Goal: Information Seeking & Learning: Learn about a topic

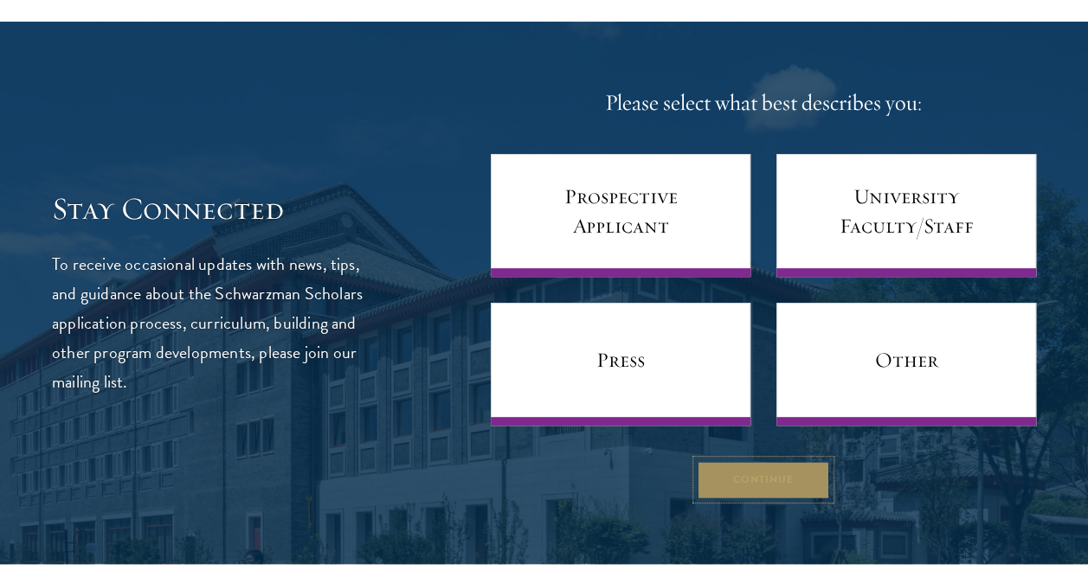
click at [698, 492] on button "Continue" at bounding box center [763, 479] width 133 height 39
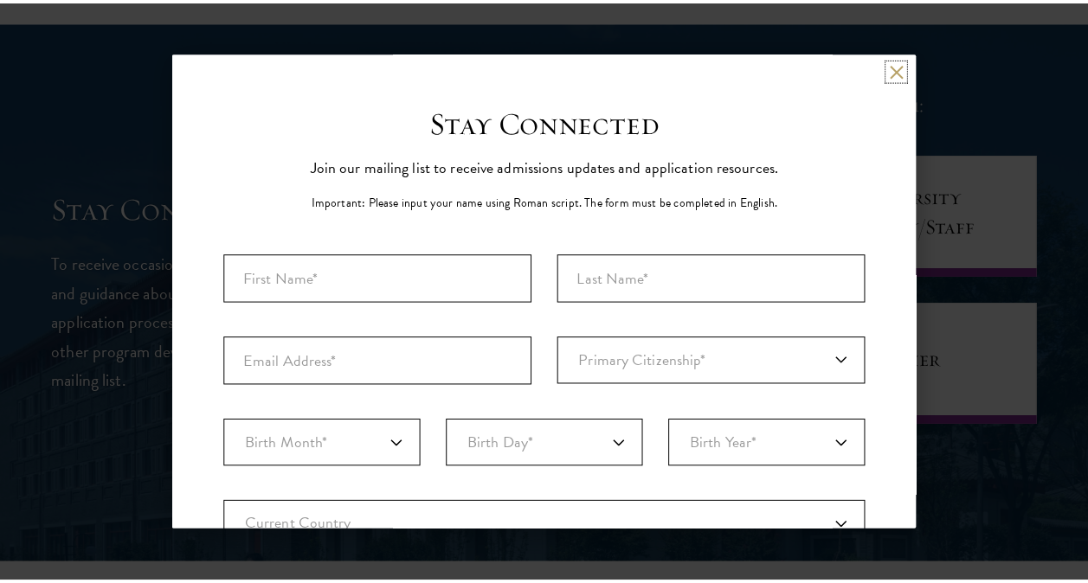
scroll to position [419, 0]
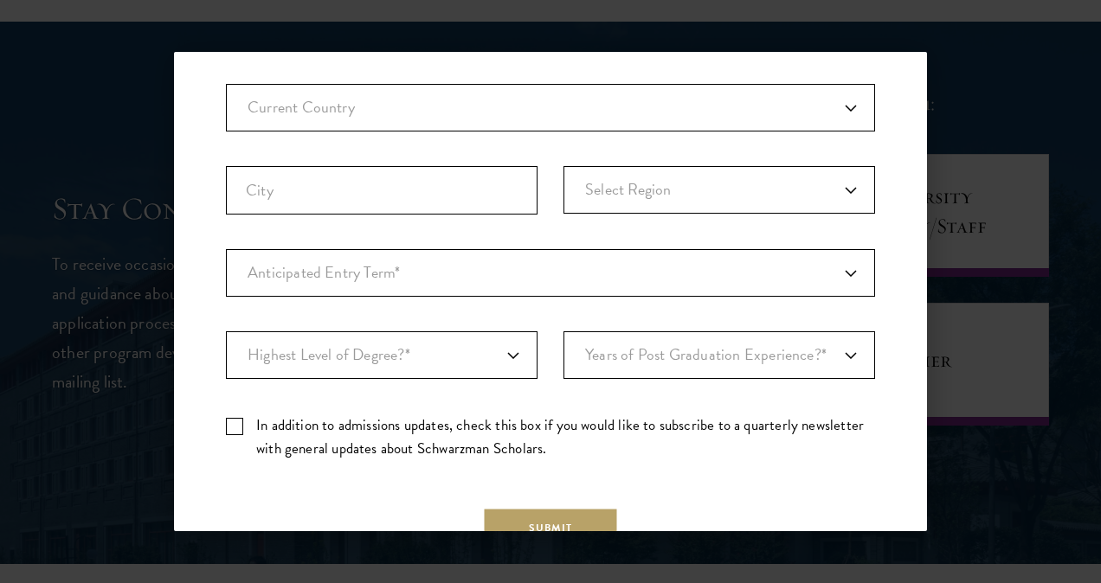
click at [994, 182] on div "Back Stay Connected Please select what best describes you: Prospective Applican…" at bounding box center [550, 291] width 1101 height 479
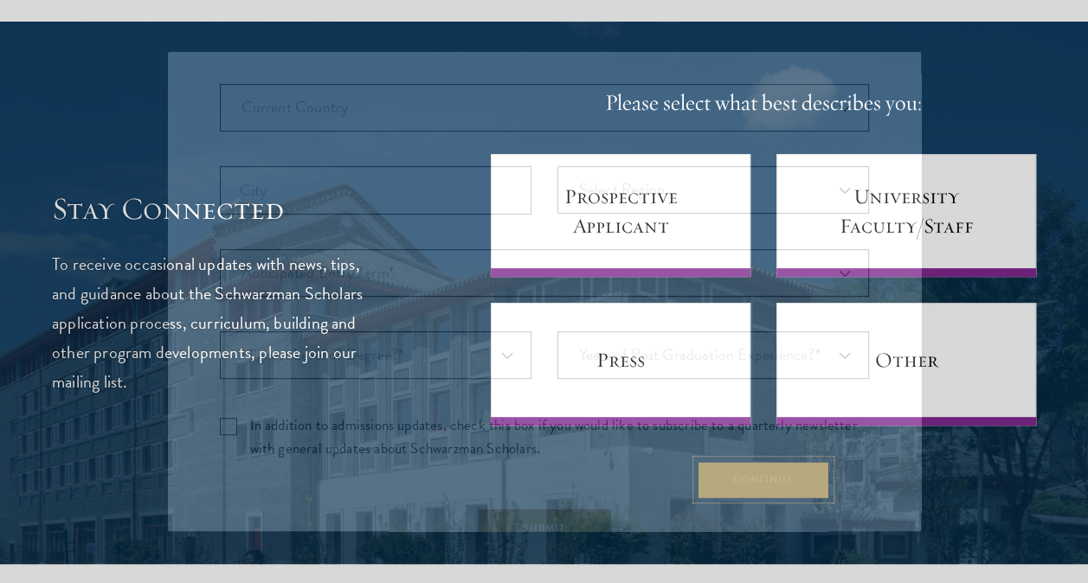
scroll to position [0, 0]
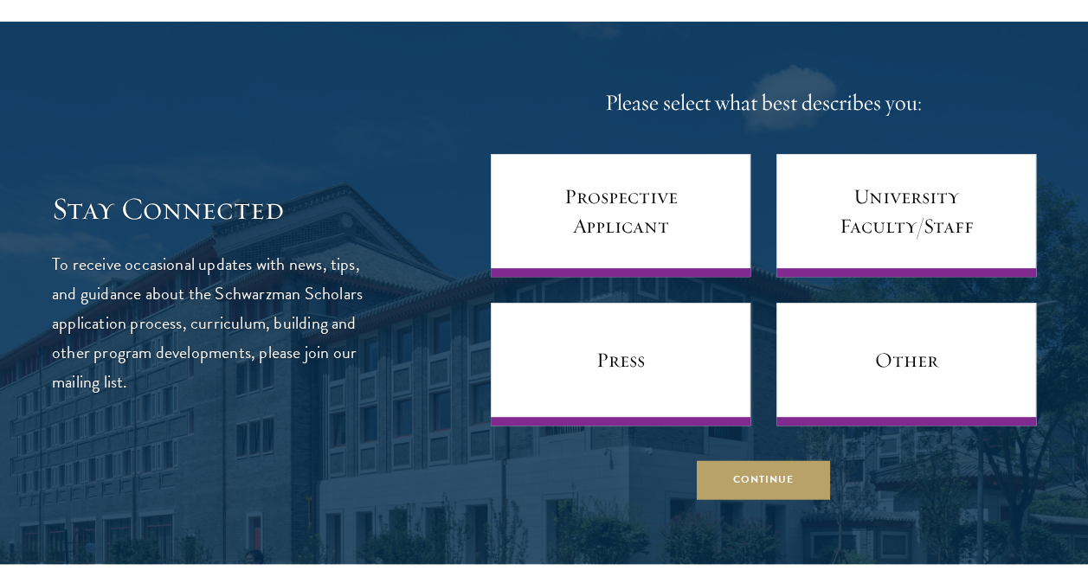
click at [434, 378] on div "Stay Connected To receive occasional updates with news, tips, and guidance abou…" at bounding box center [544, 293] width 984 height 413
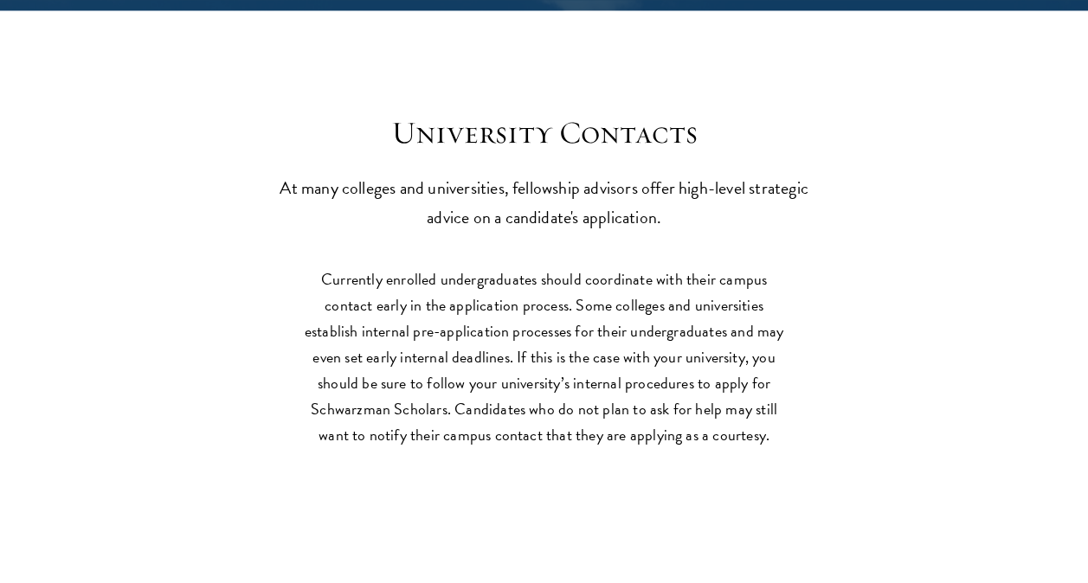
scroll to position [7289, 0]
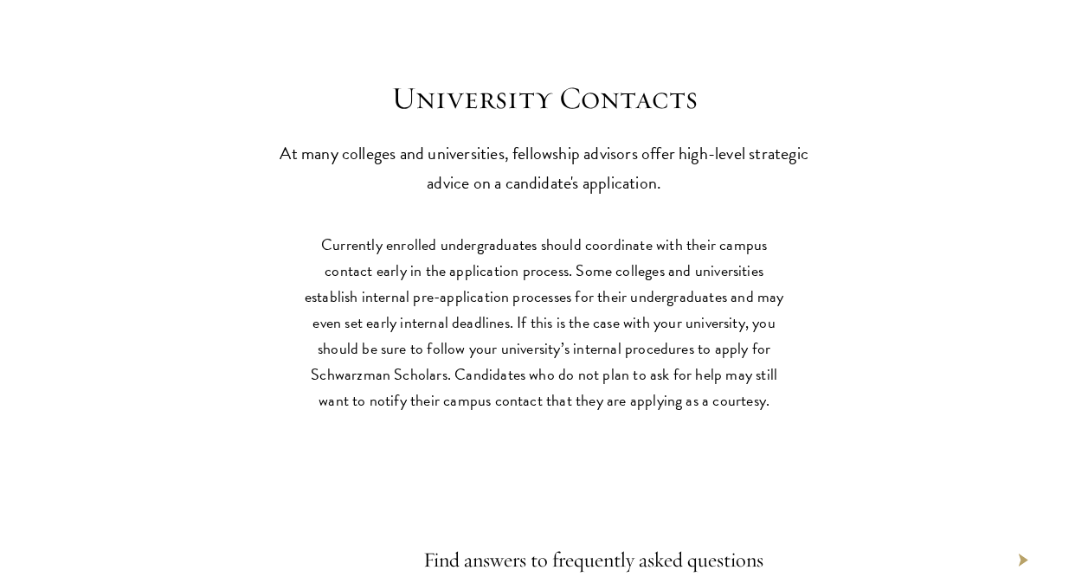
click at [241, 298] on section "Currently enrolled undergraduates should coordinate with their campus contact e…" at bounding box center [544, 331] width 1088 height 199
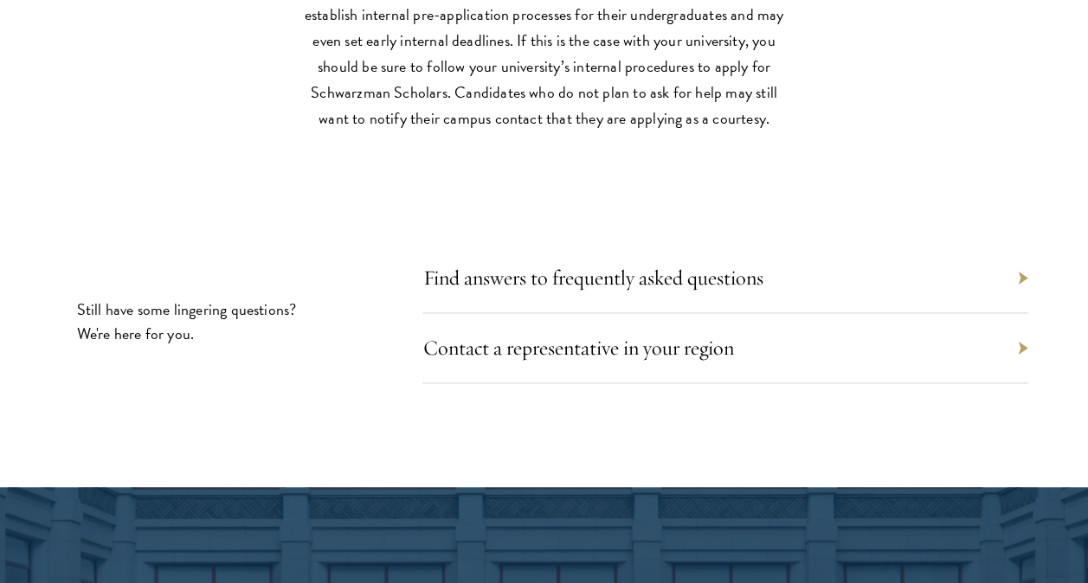
scroll to position [7601, 0]
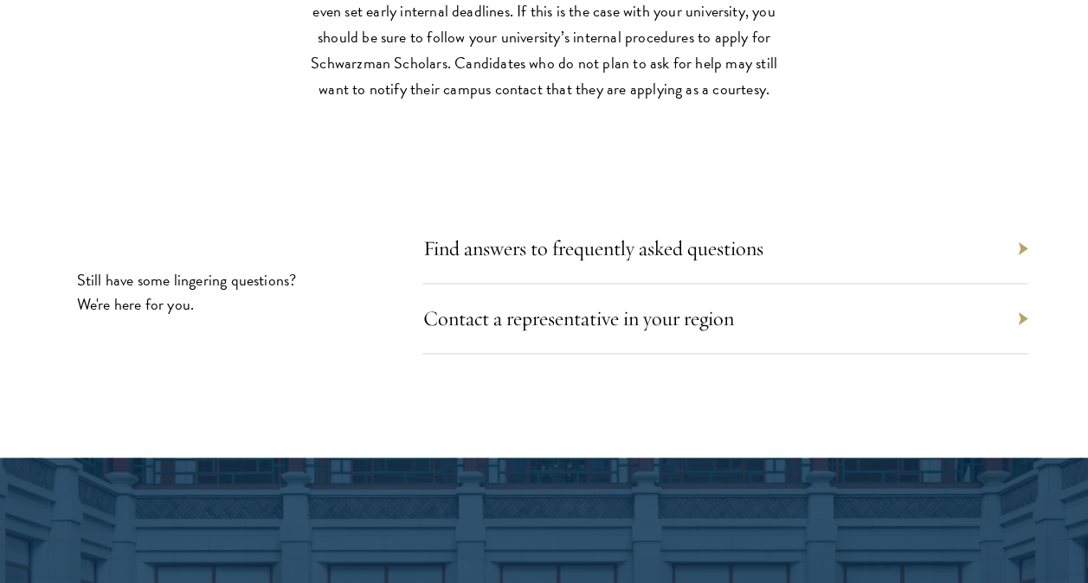
click at [573, 228] on div "Find answers to frequently asked questions" at bounding box center [725, 249] width 606 height 70
click at [564, 235] on link "Find answers to frequently asked questions" at bounding box center [601, 248] width 340 height 26
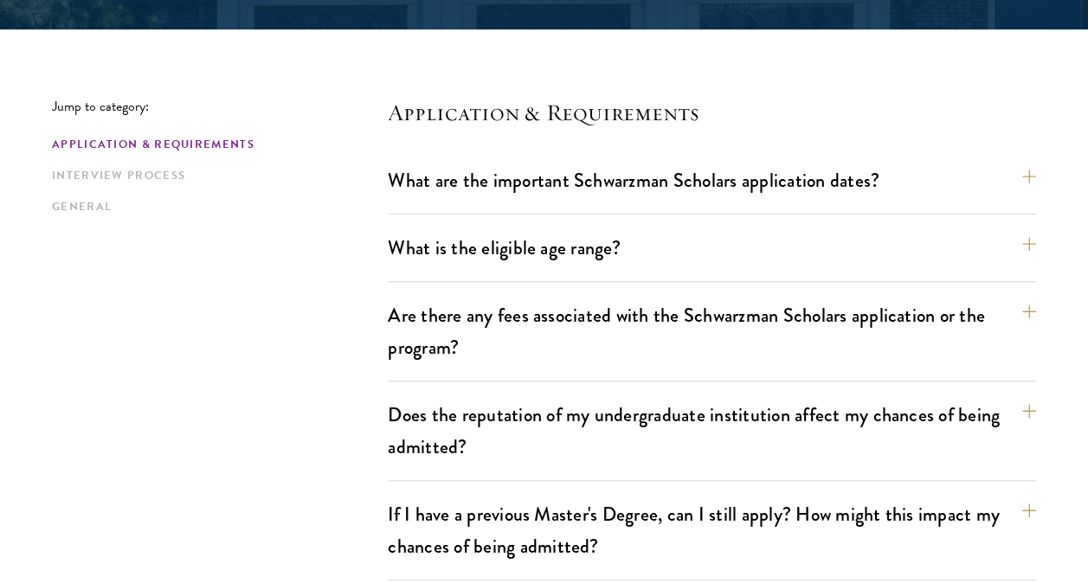
scroll to position [415, 0]
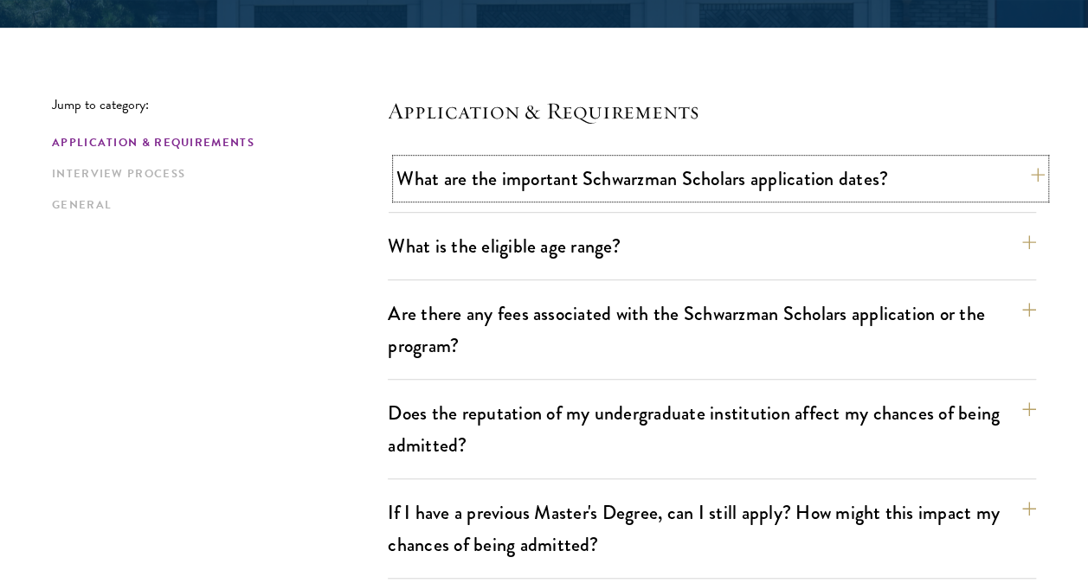
click at [703, 182] on button "What are the important Schwarzman Scholars application dates?" at bounding box center [720, 178] width 648 height 39
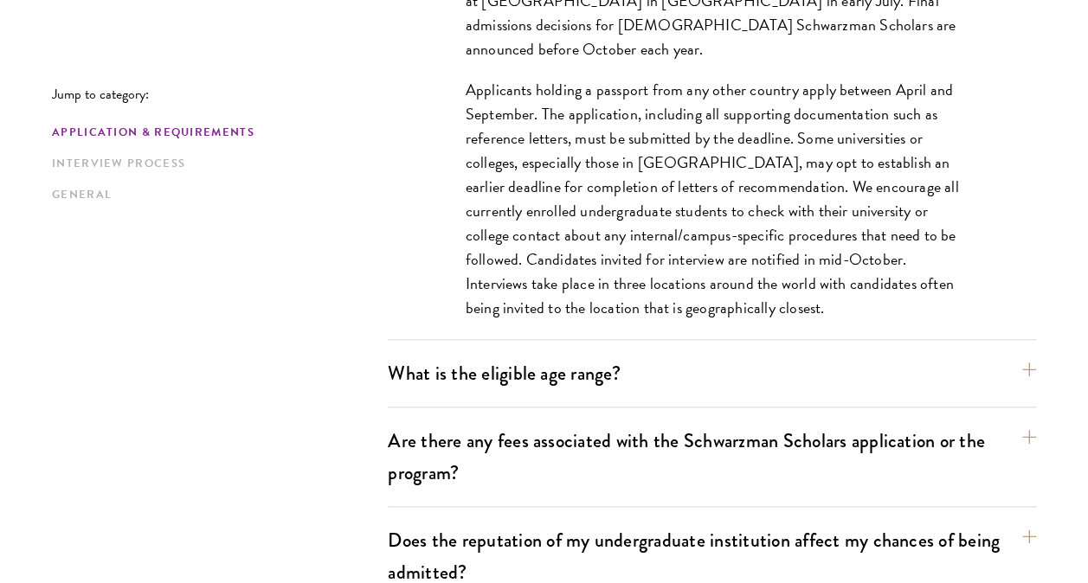
scroll to position [796, 0]
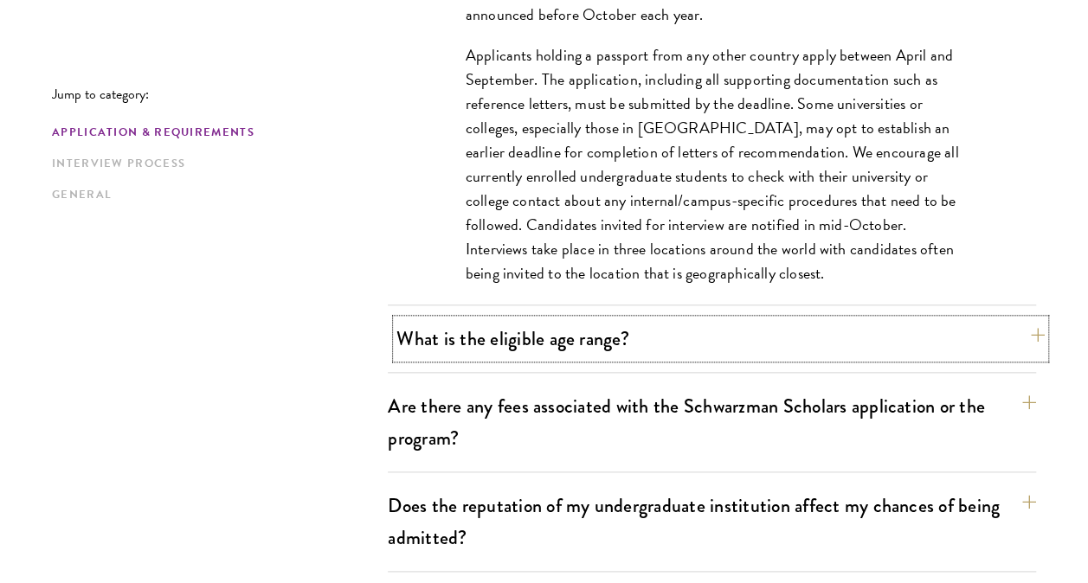
click at [427, 348] on button "What is the eligible age range?" at bounding box center [720, 338] width 648 height 39
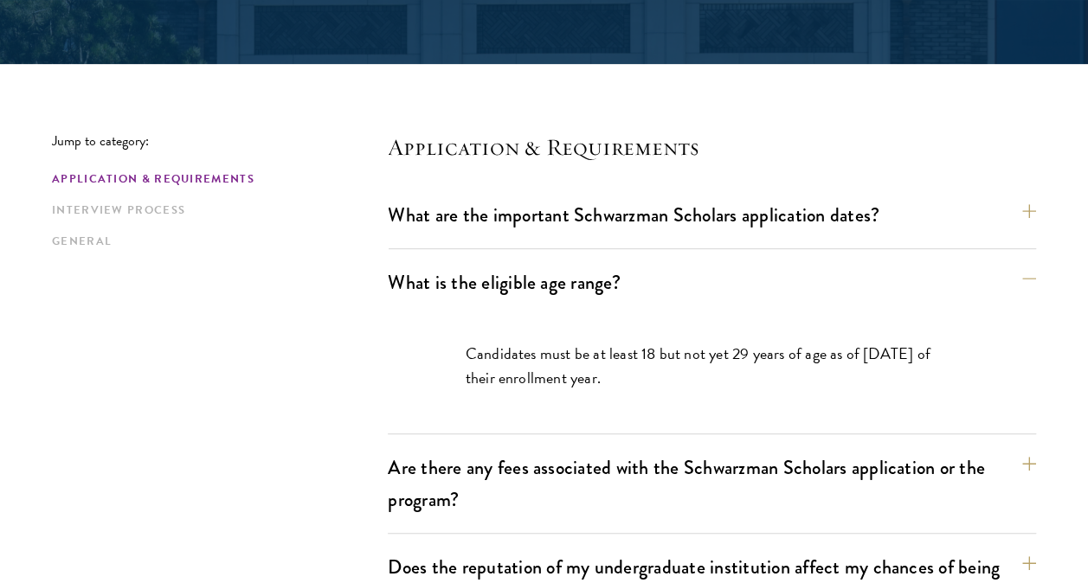
scroll to position [381, 0]
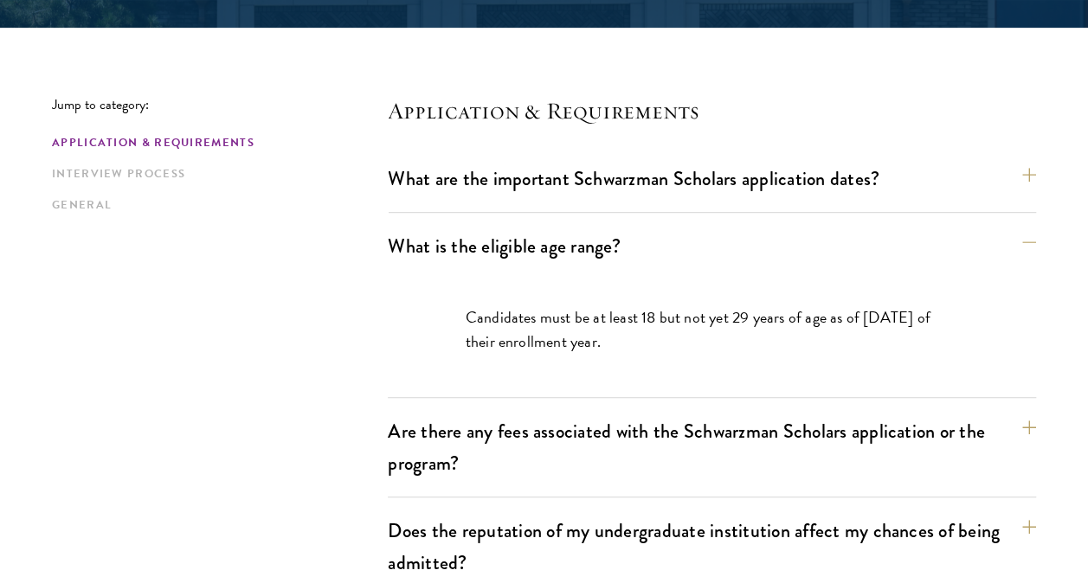
scroll to position [485, 0]
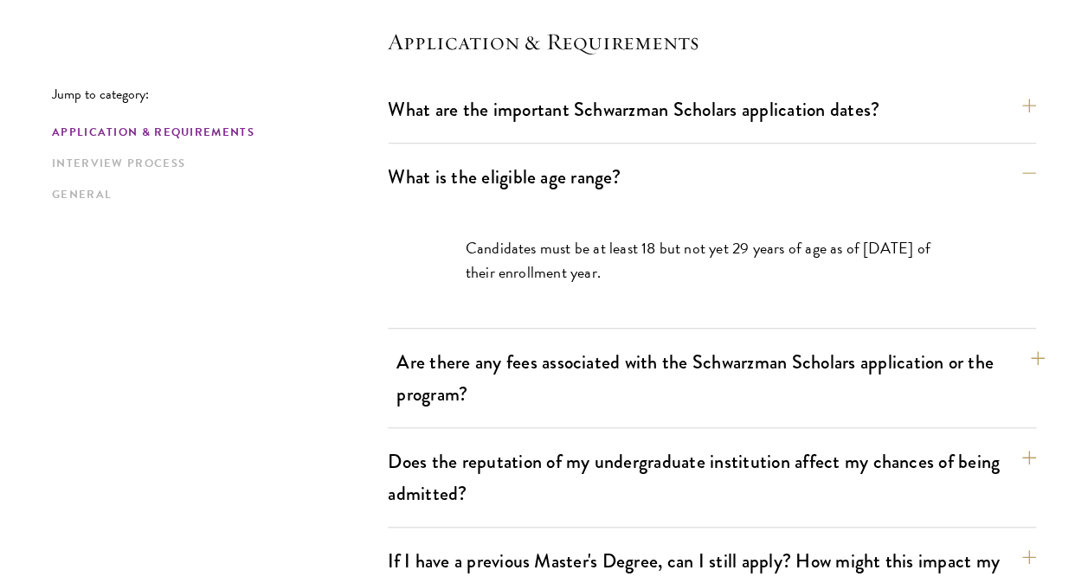
click at [389, 371] on div "Are there any fees associated with the Schwarzman Scholars application or the p…" at bounding box center [712, 386] width 648 height 86
click at [493, 395] on button "Are there any fees associated with the Schwarzman Scholars application or the p…" at bounding box center [720, 378] width 648 height 71
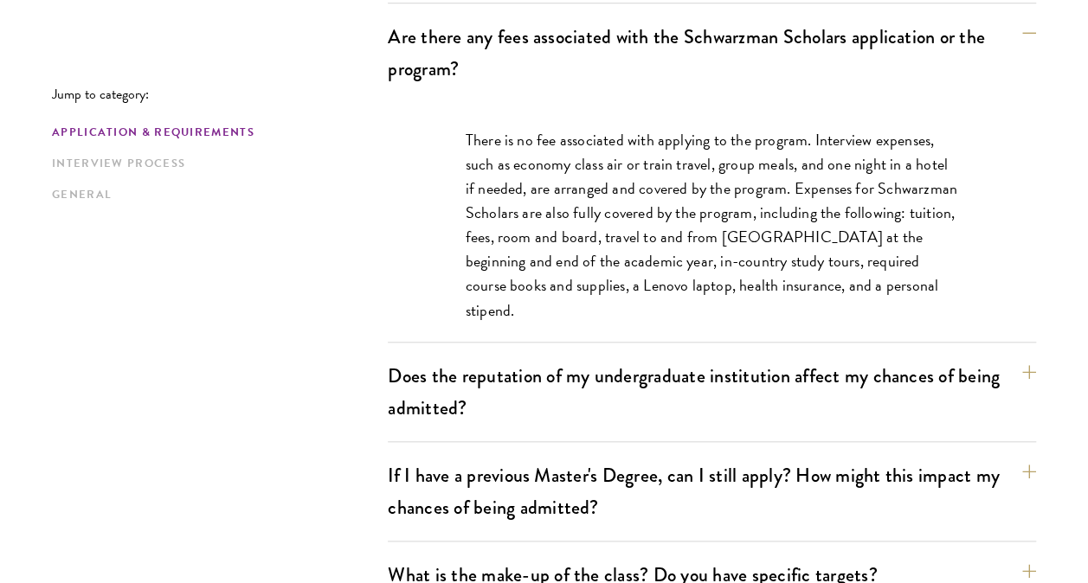
scroll to position [762, 0]
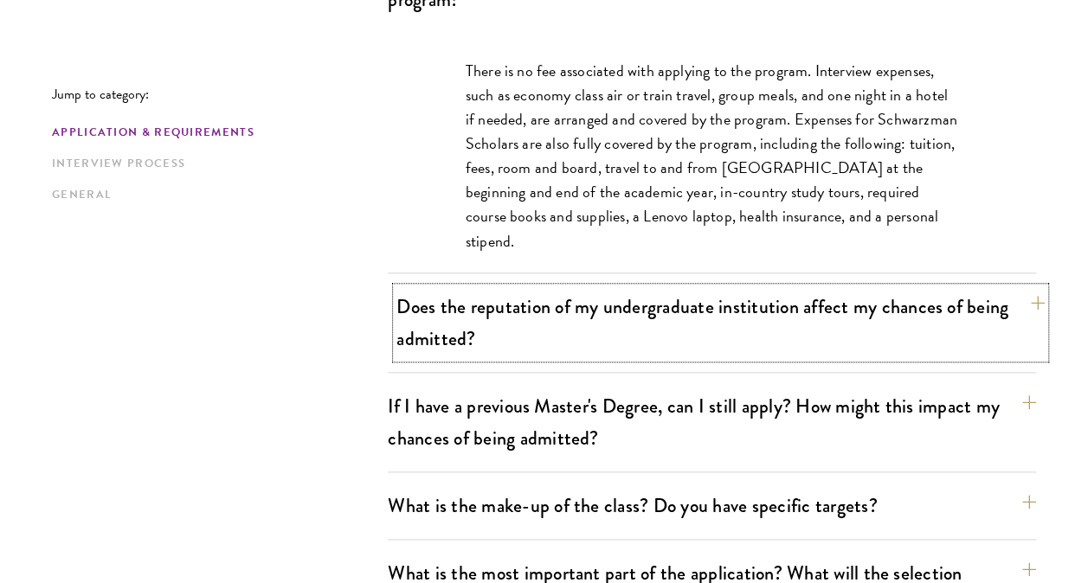
click at [481, 297] on button "Does the reputation of my undergraduate institution affect my chances of being …" at bounding box center [720, 322] width 648 height 71
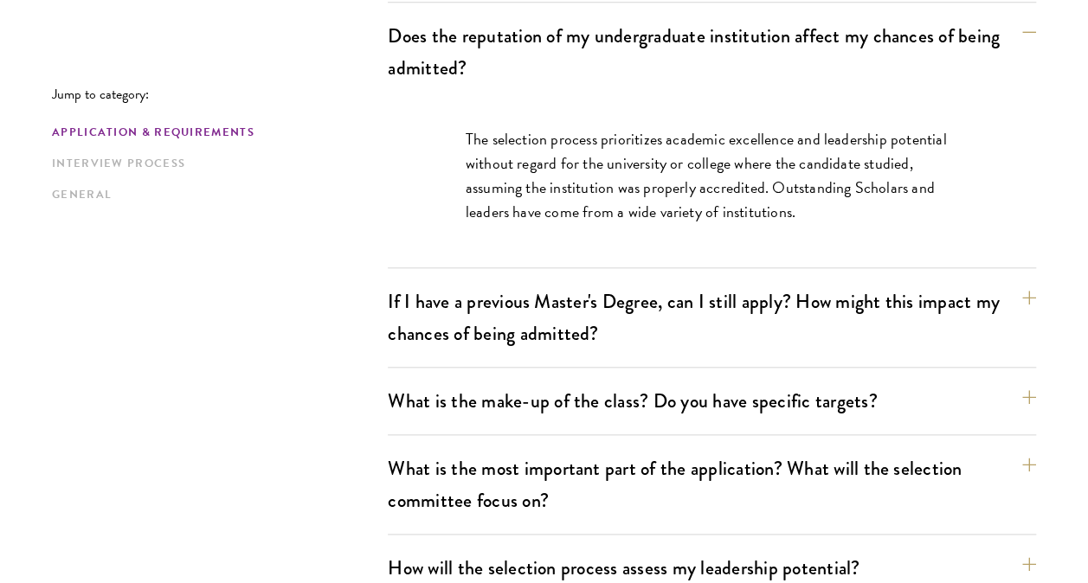
scroll to position [796, 0]
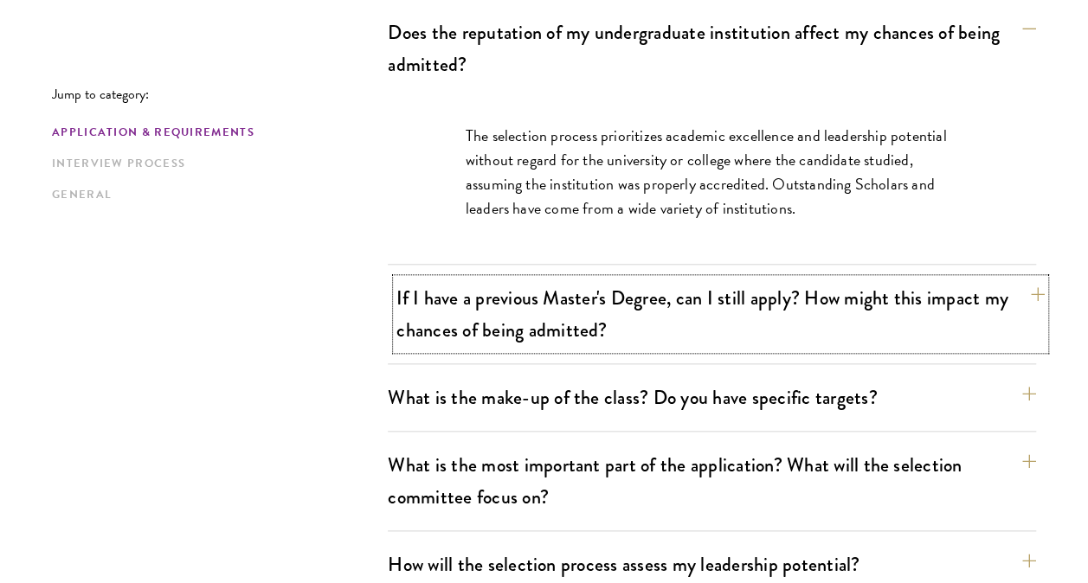
click at [434, 310] on button "If I have a previous Master's Degree, can I still apply? How might this impact …" at bounding box center [720, 314] width 648 height 71
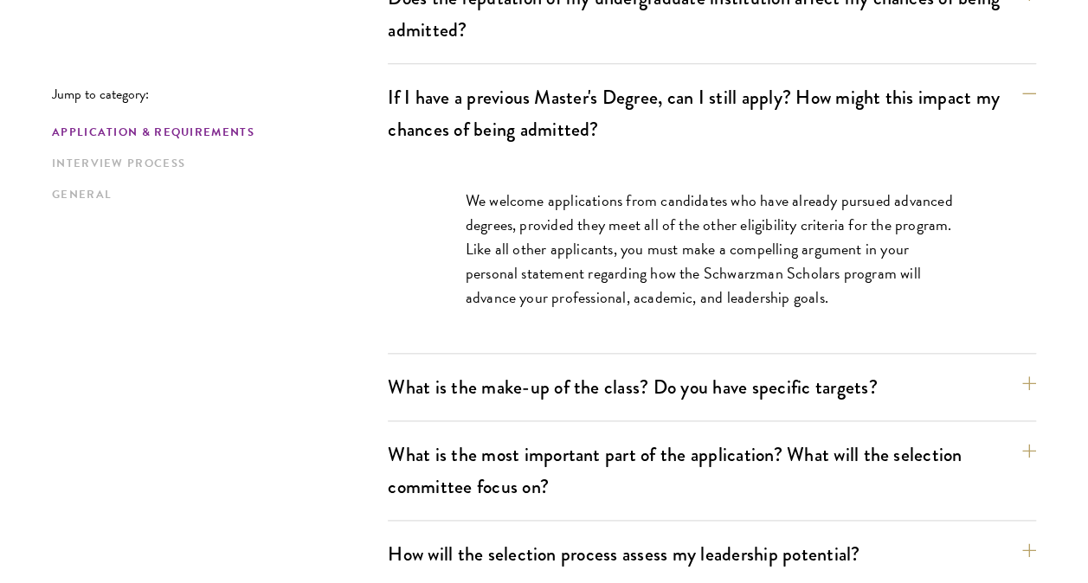
scroll to position [900, 0]
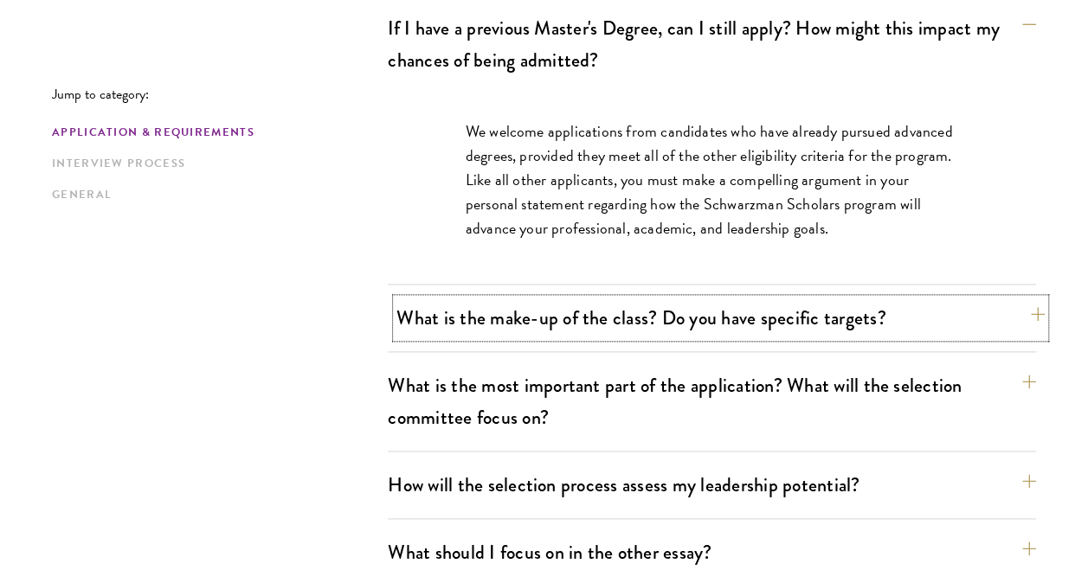
click at [451, 319] on button "What is the make-up of the class? Do you have specific targets?" at bounding box center [720, 318] width 648 height 39
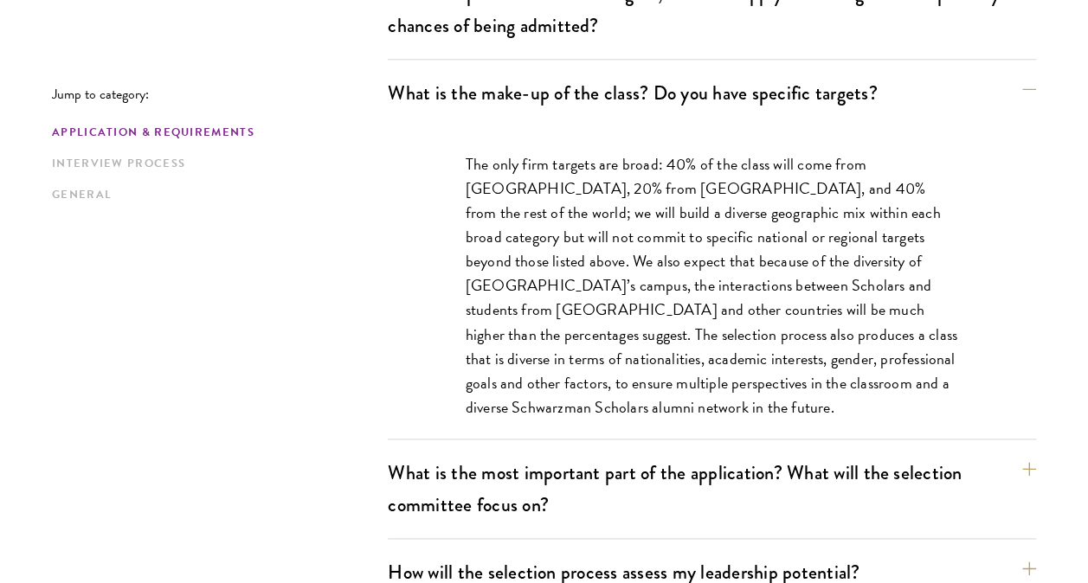
scroll to position [1004, 0]
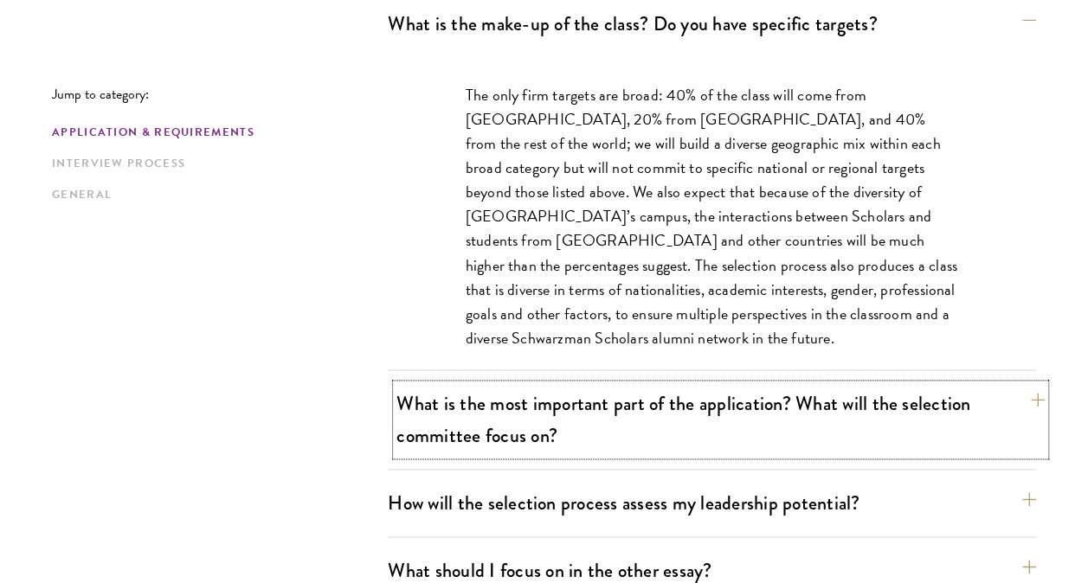
click at [512, 402] on button "What is the most important part of the application? What will the selection com…" at bounding box center [720, 419] width 648 height 71
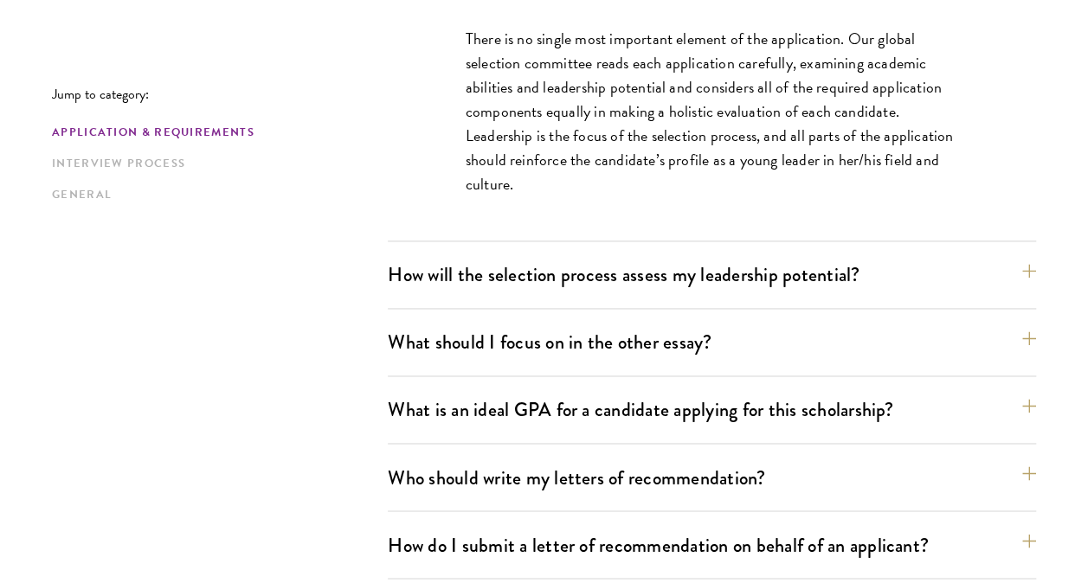
scroll to position [1212, 0]
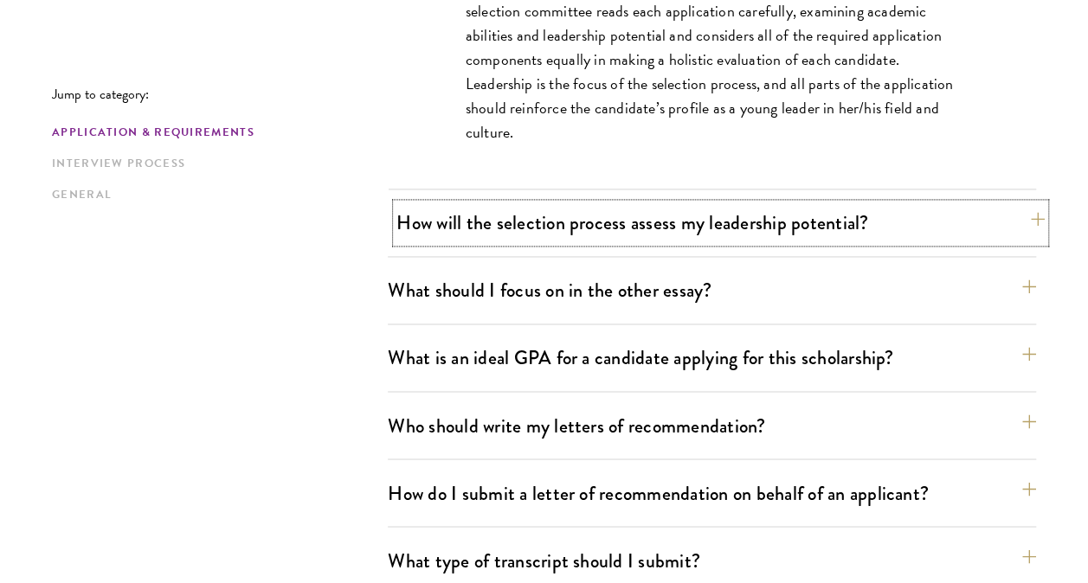
click at [568, 234] on button "How will the selection process assess my leadership potential?" at bounding box center [720, 222] width 648 height 39
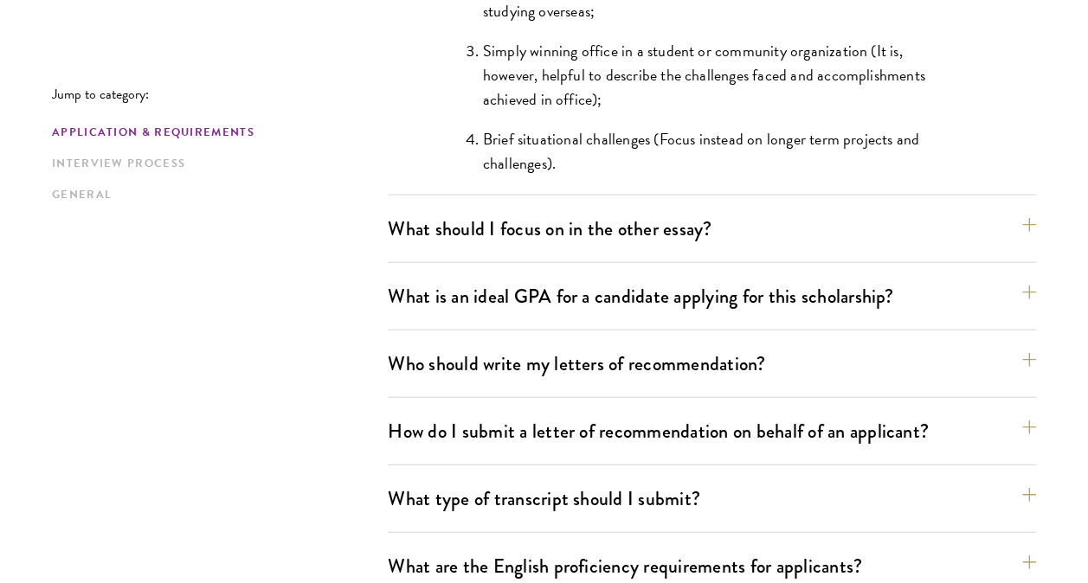
scroll to position [1869, 0]
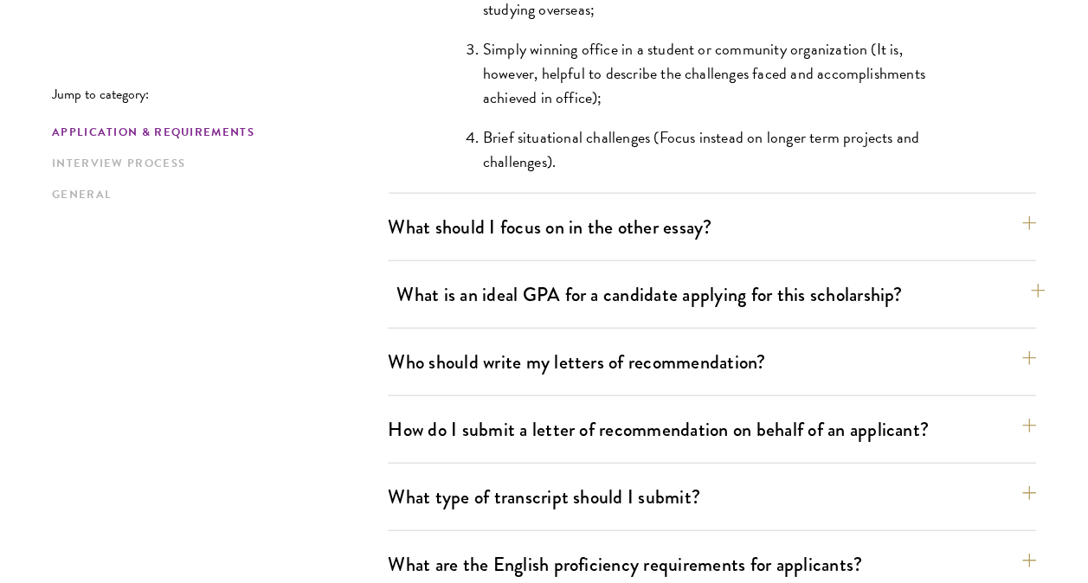
drag, startPoint x: 499, startPoint y: 319, endPoint x: 545, endPoint y: 294, distance: 52.6
click at [545, 294] on div "What is an ideal GPA for a candidate applying for this scholarship? GPAs and gr…" at bounding box center [712, 302] width 648 height 54
click at [545, 294] on button "What is an ideal GPA for a candidate applying for this scholarship?" at bounding box center [720, 294] width 648 height 39
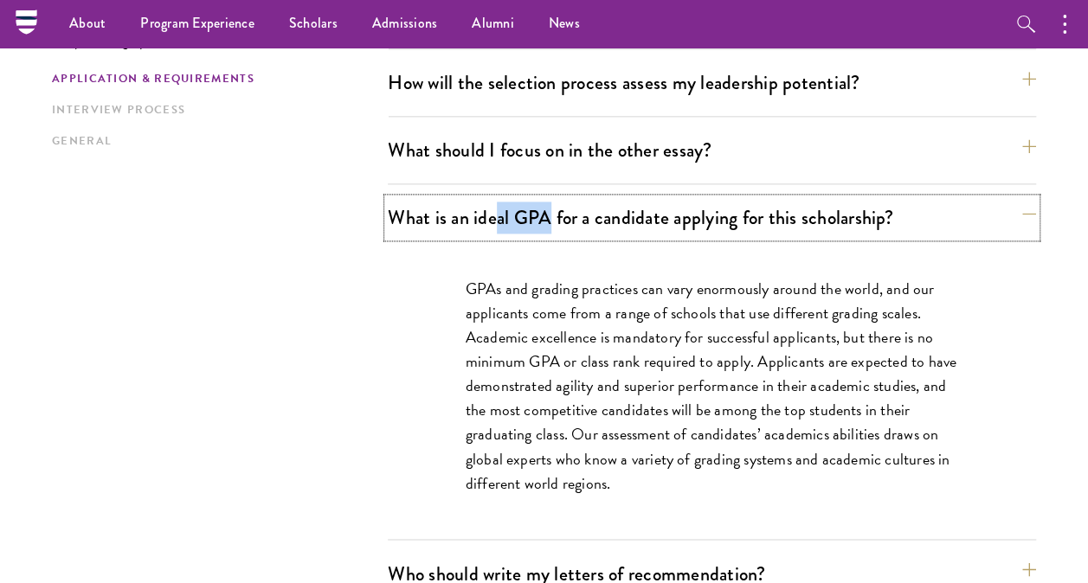
scroll to position [1073, 0]
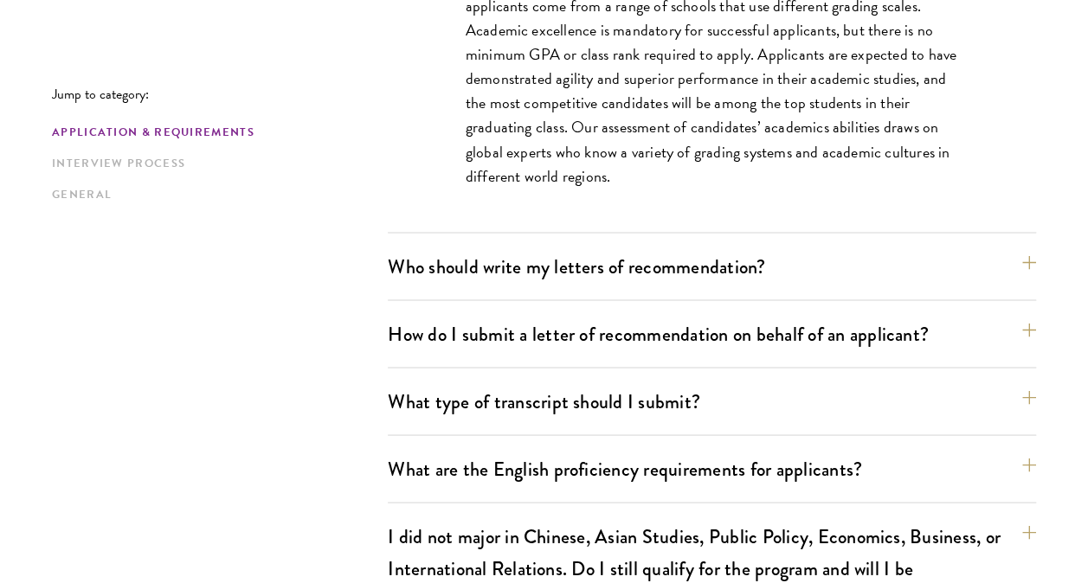
scroll to position [1454, 0]
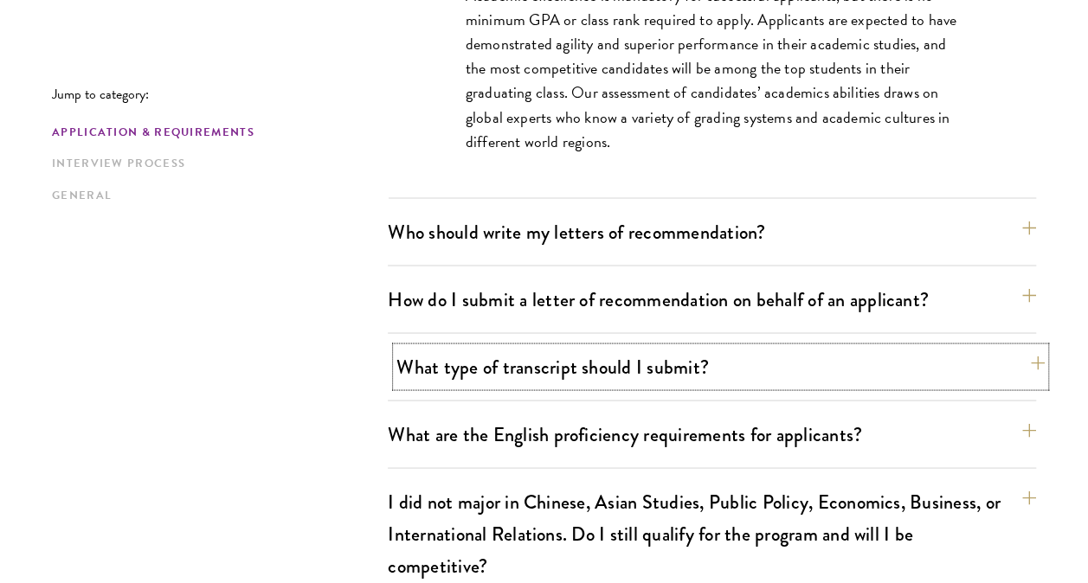
click at [484, 370] on button "What type of transcript should I submit?" at bounding box center [720, 366] width 648 height 39
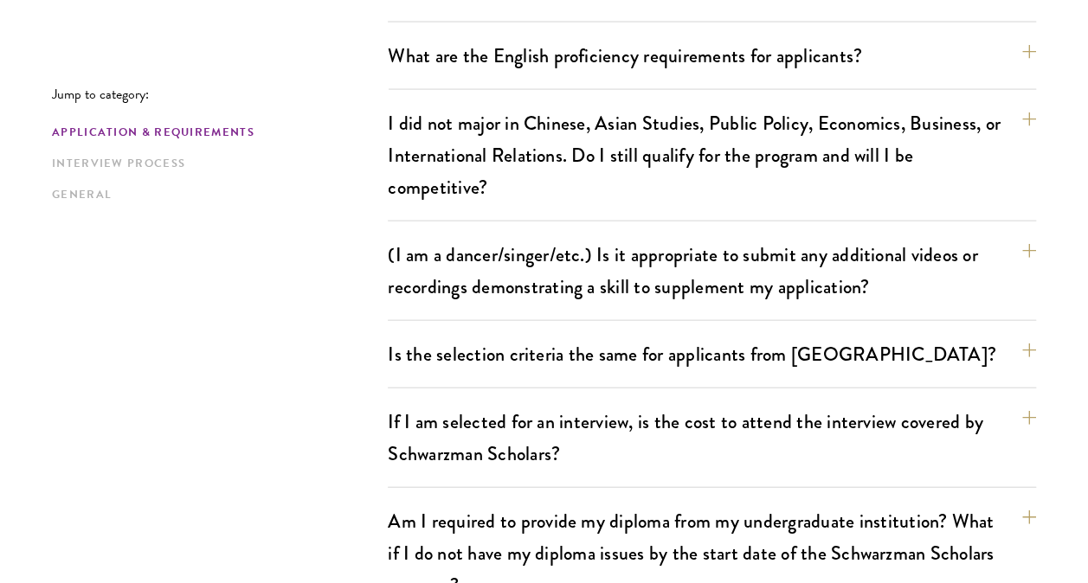
scroll to position [1835, 0]
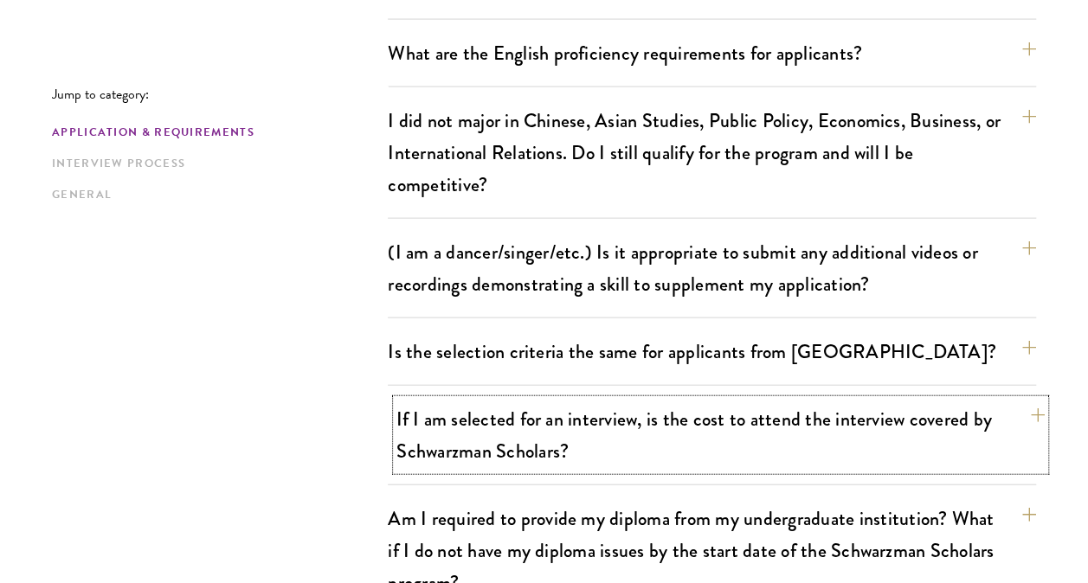
click at [470, 456] on button "If I am selected for an interview, is the cost to attend the interview covered …" at bounding box center [720, 435] width 648 height 71
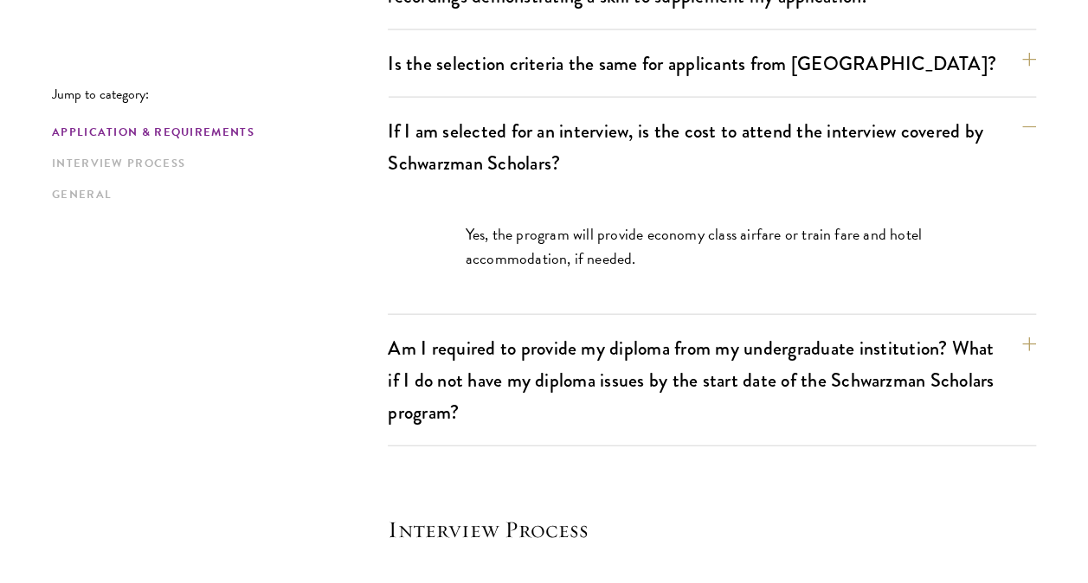
click at [249, 324] on div "Jump to category: Application & Requirements Interview Process General Applicat…" at bounding box center [544, 249] width 984 height 3142
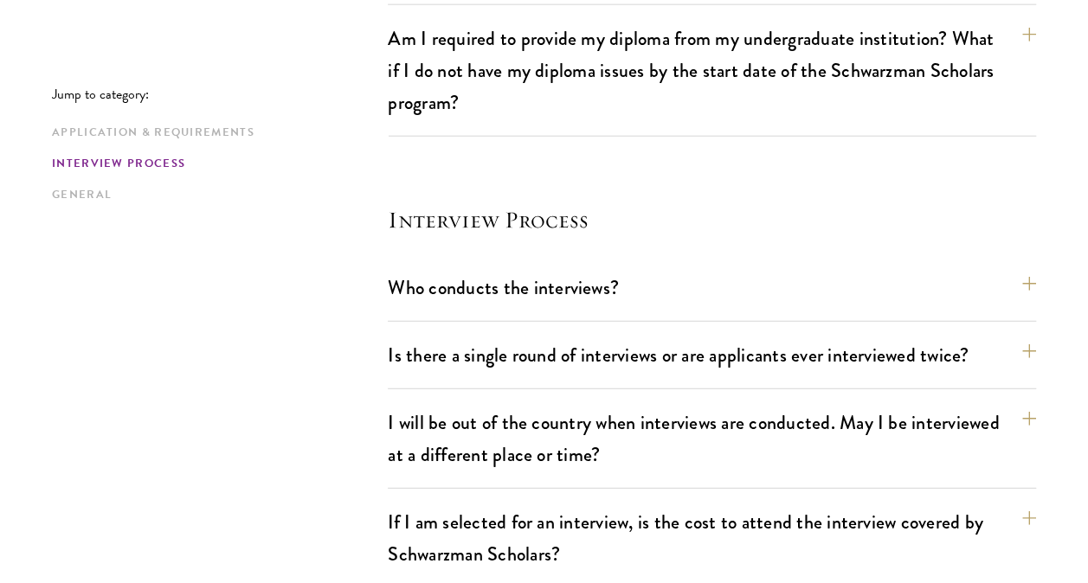
scroll to position [2146, 0]
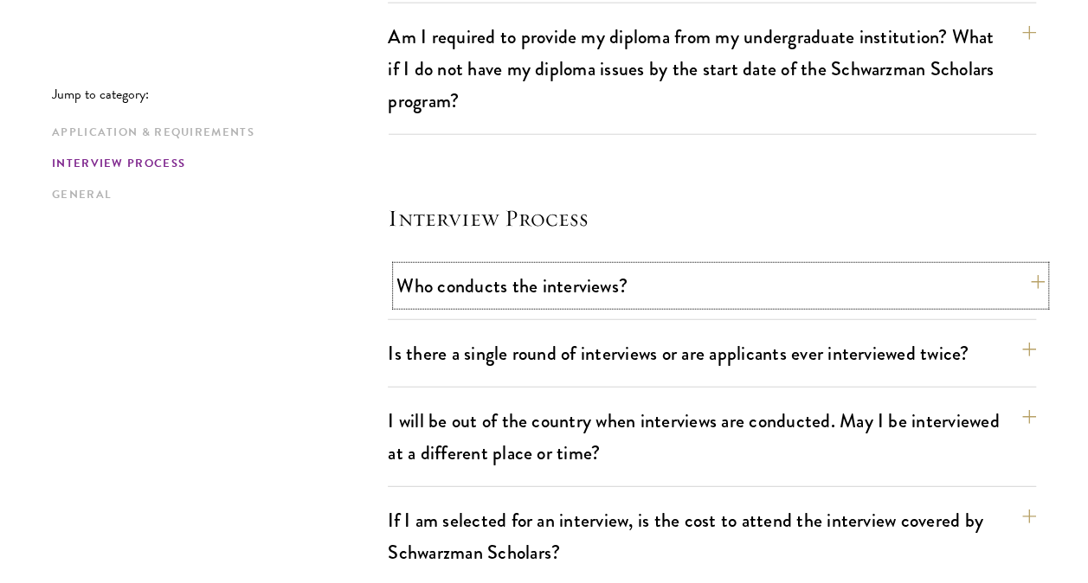
click at [513, 273] on button "Who conducts the interviews?" at bounding box center [720, 286] width 648 height 39
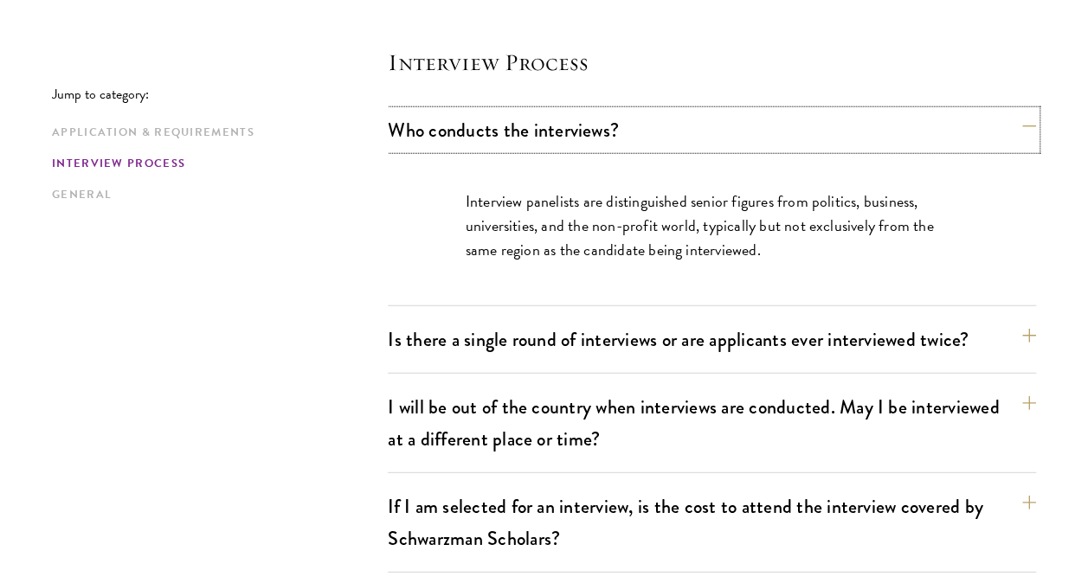
scroll to position [2236, 0]
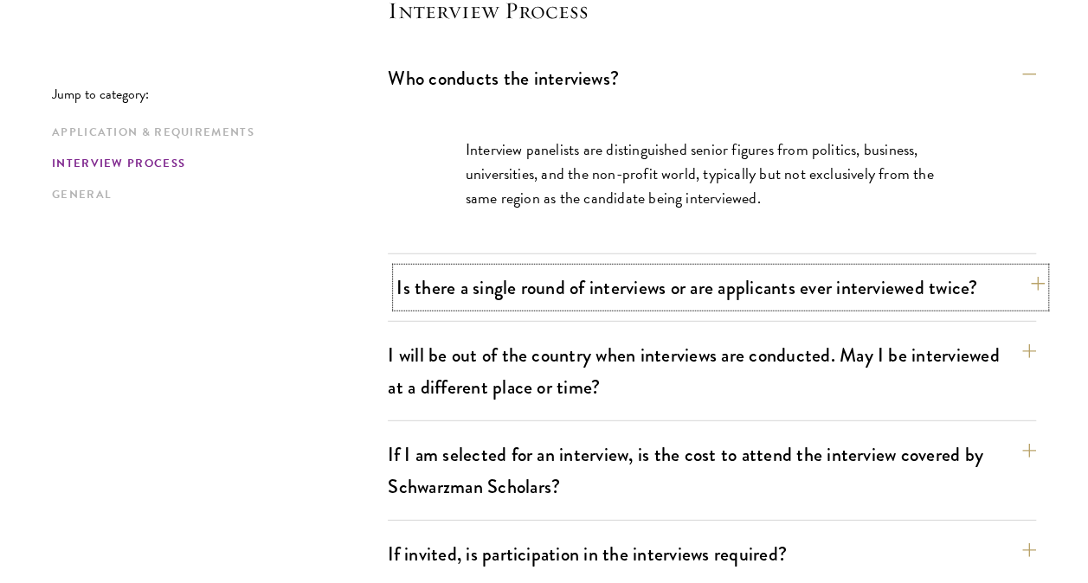
click at [479, 279] on button "Is there a single round of interviews or are applicants ever interviewed twice?" at bounding box center [720, 287] width 648 height 39
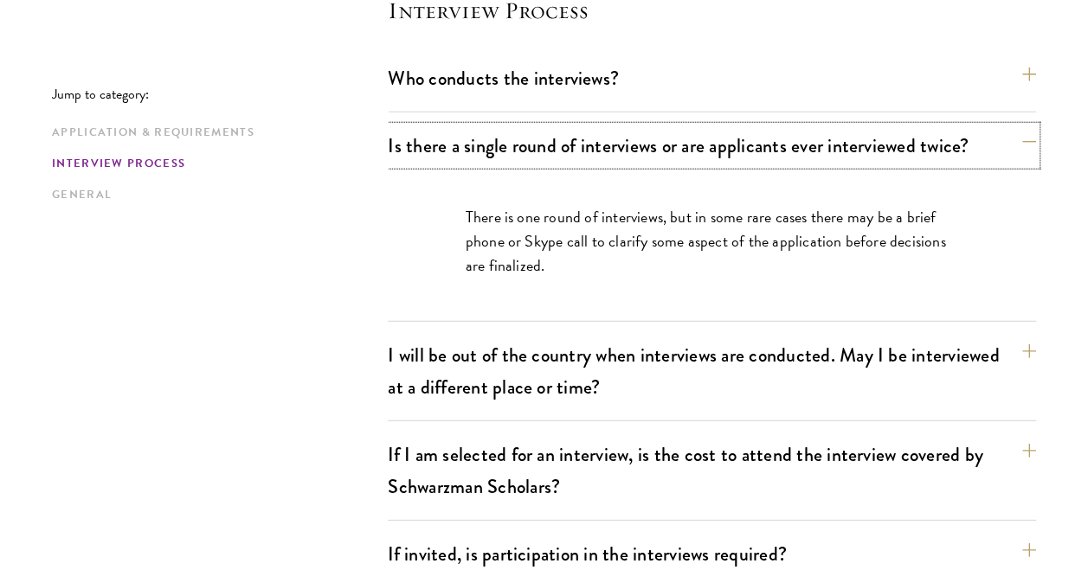
scroll to position [2271, 0]
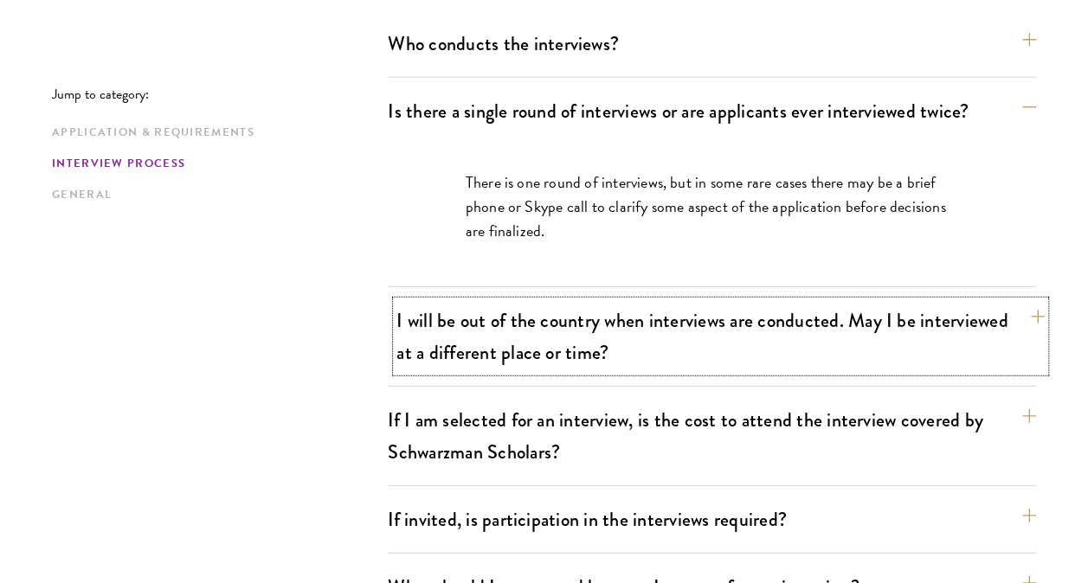
click at [493, 357] on button "I will be out of the country when interviews are conducted. May I be interviewe…" at bounding box center [720, 336] width 648 height 71
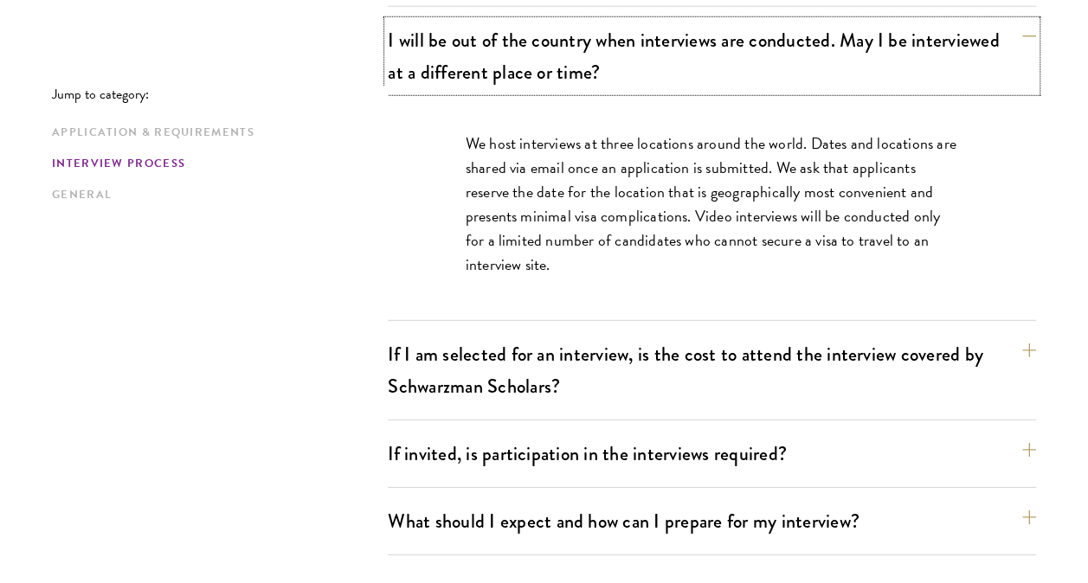
scroll to position [2444, 0]
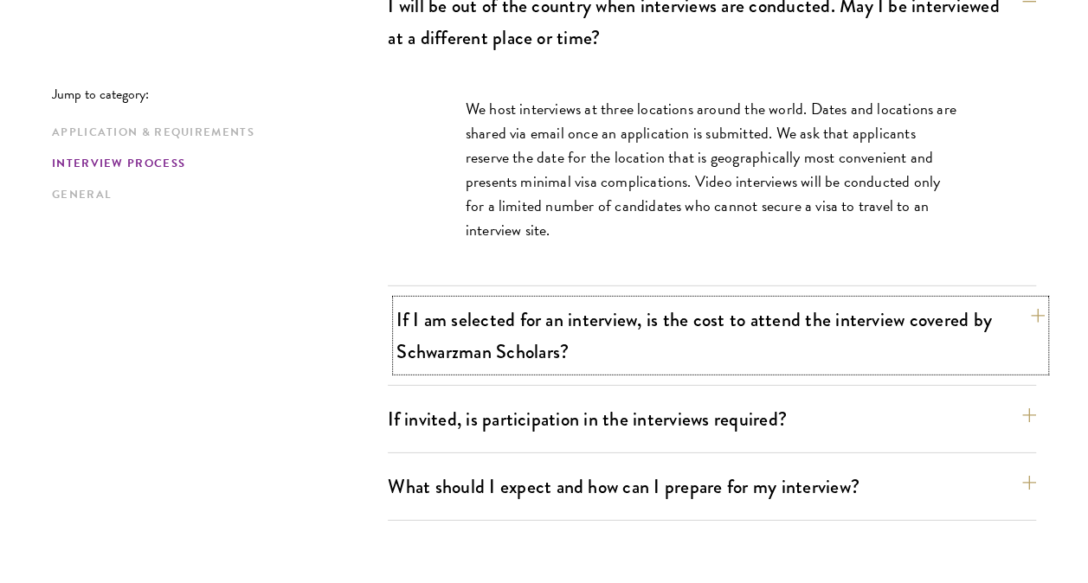
click at [512, 322] on button "If I am selected for an interview, is the cost to attend the interview covered …" at bounding box center [720, 335] width 648 height 71
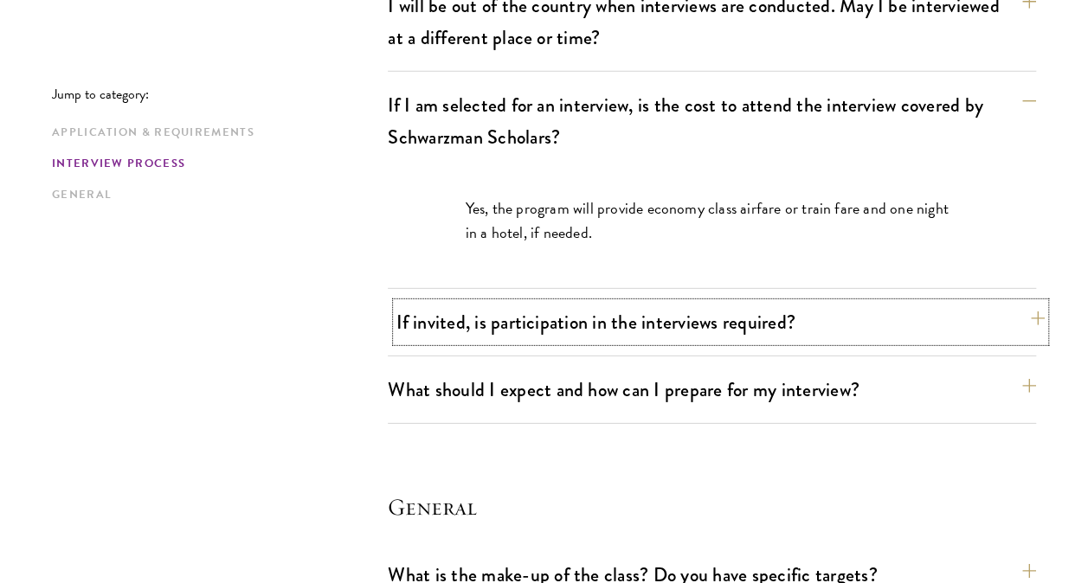
click at [510, 312] on button "If invited, is participation in the interviews required?" at bounding box center [720, 322] width 648 height 39
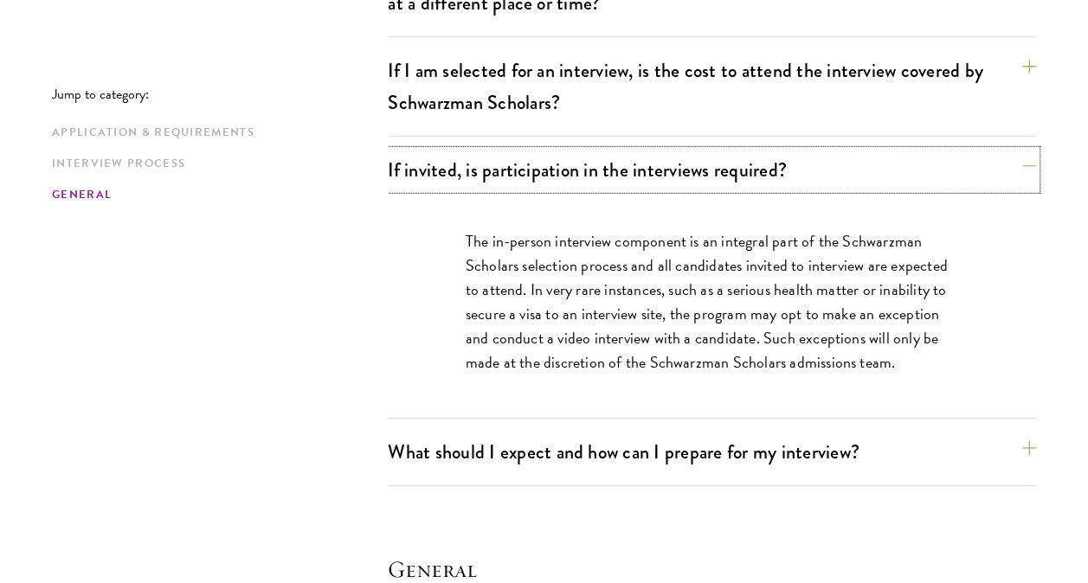
scroll to position [2652, 0]
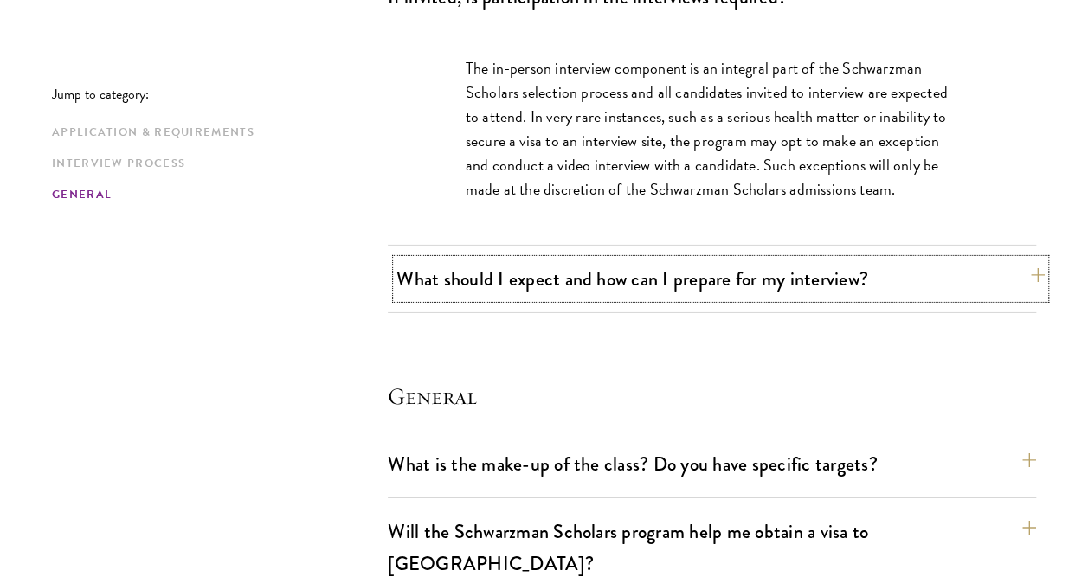
click at [542, 282] on button "What should I expect and how can I prepare for my interview?" at bounding box center [720, 279] width 648 height 39
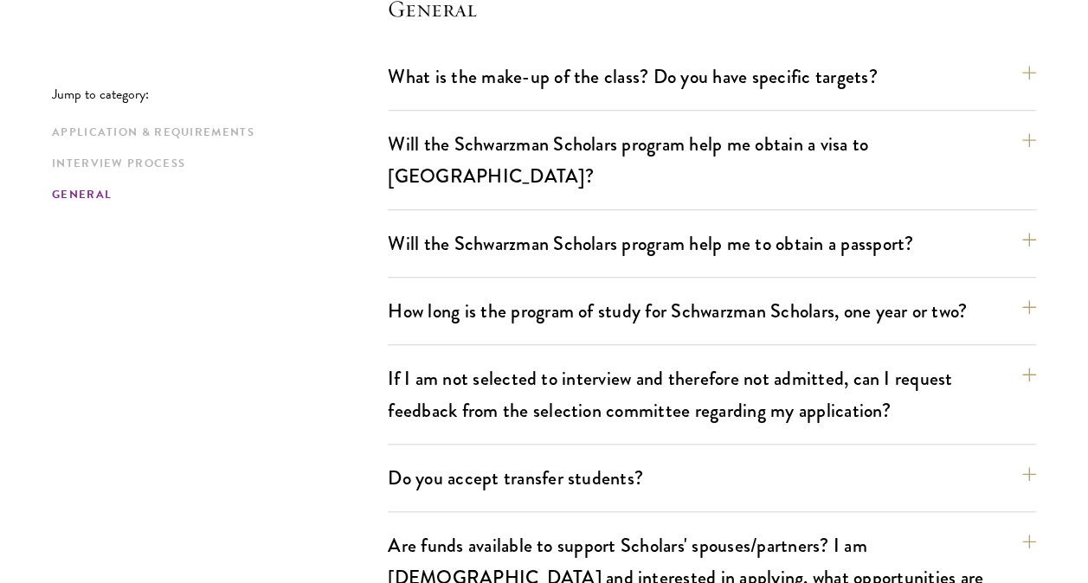
scroll to position [3794, 0]
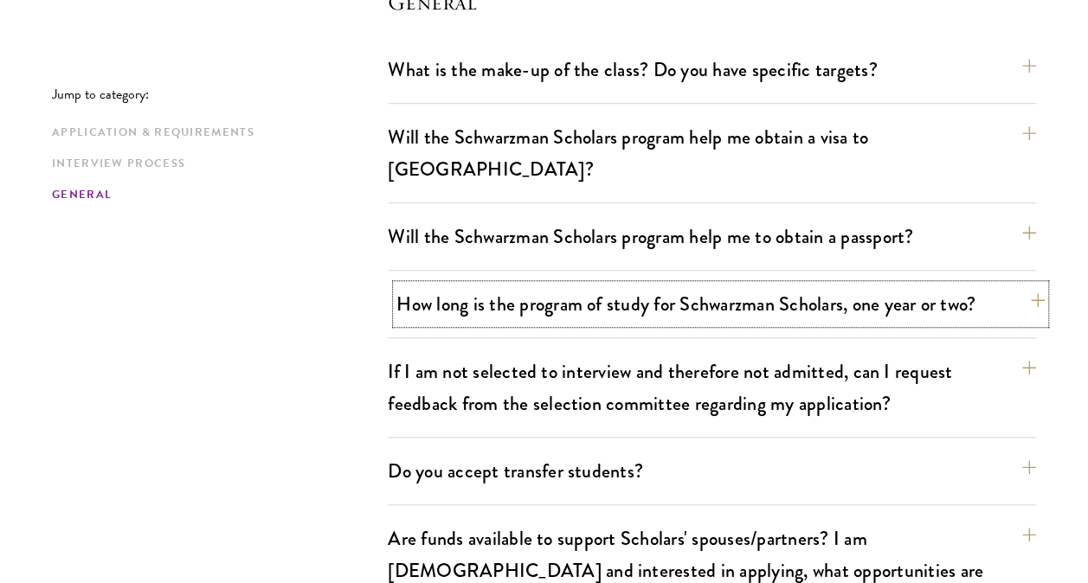
click at [571, 285] on button "How long is the program of study for Schwarzman Scholars, one year or two?" at bounding box center [720, 304] width 648 height 39
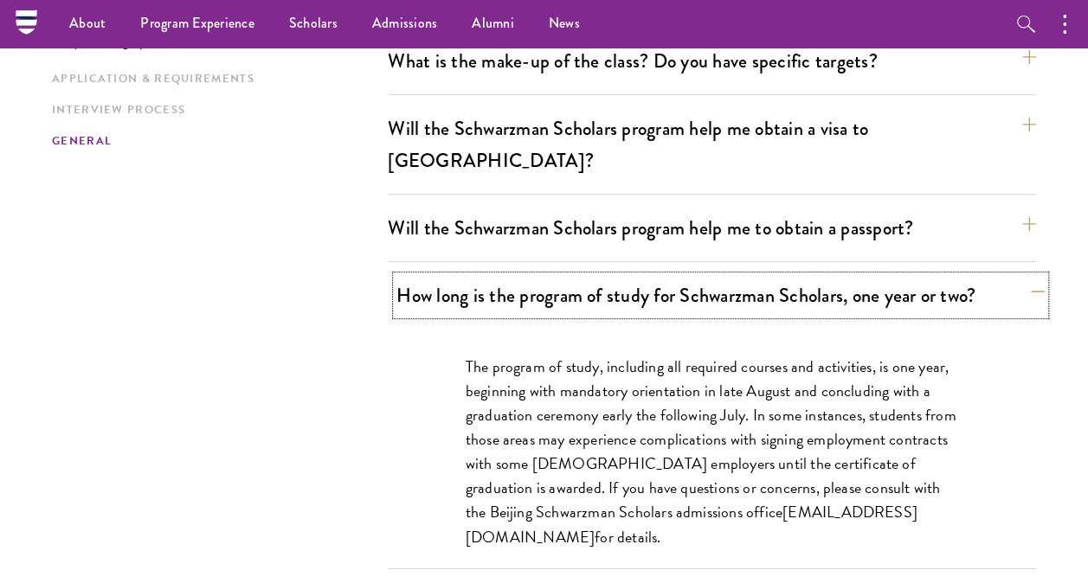
scroll to position [2832, 0]
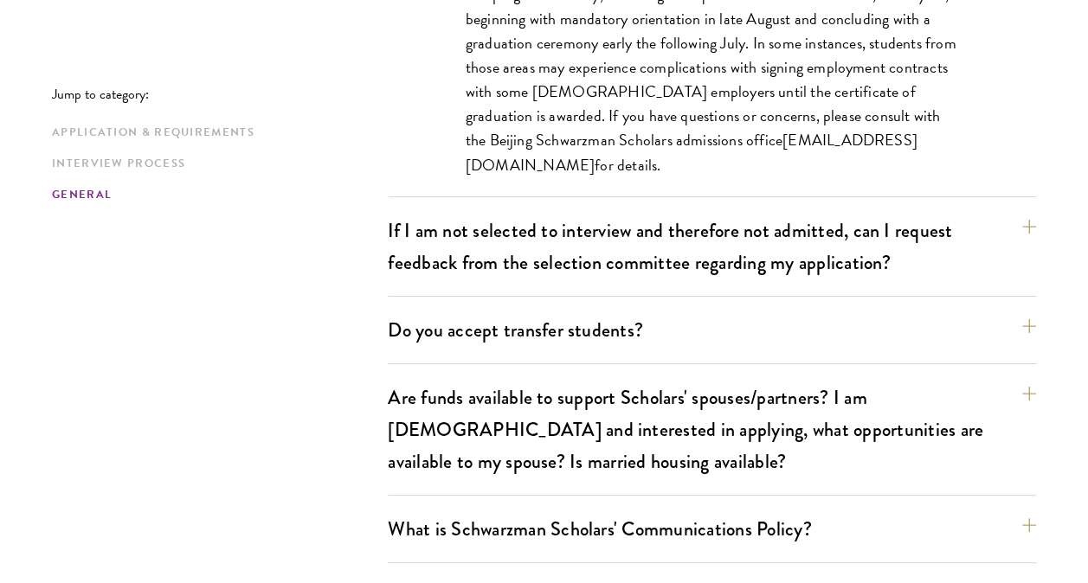
scroll to position [3247, 0]
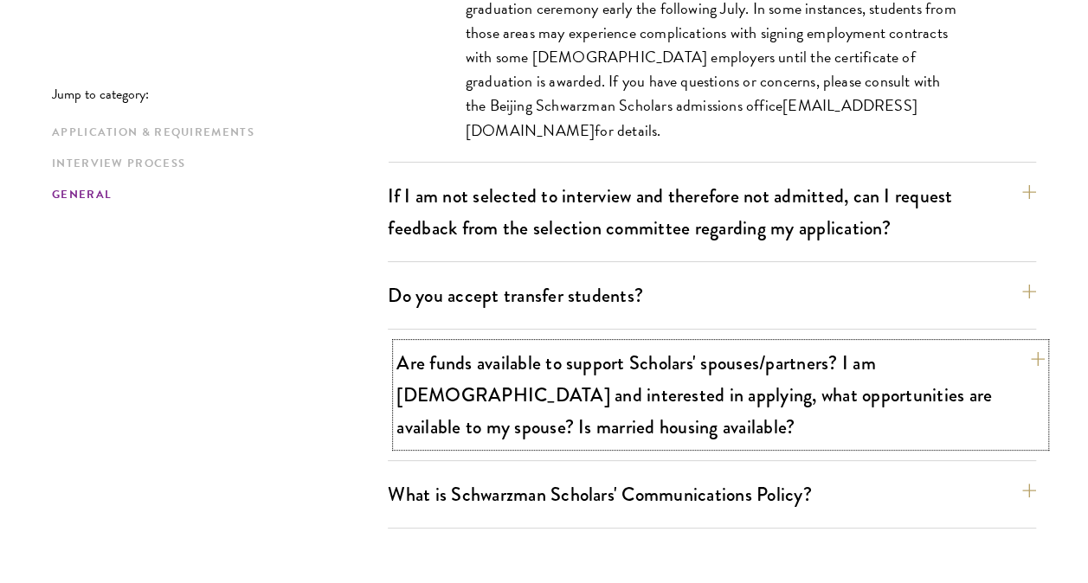
click at [480, 345] on button "Are funds available to support Scholars' spouses/partners? I am married and int…" at bounding box center [720, 395] width 648 height 103
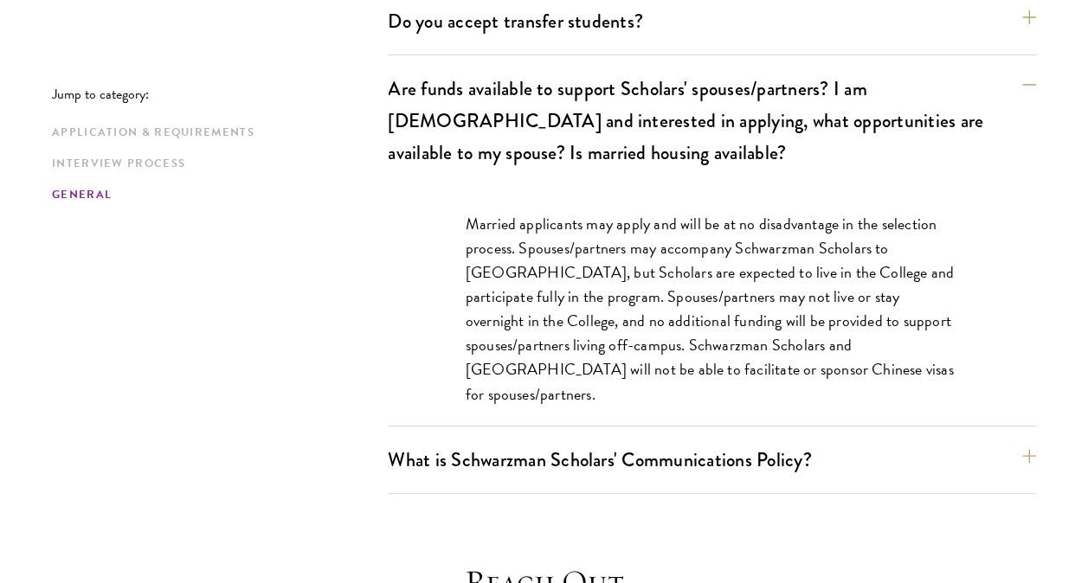
scroll to position [3420, 0]
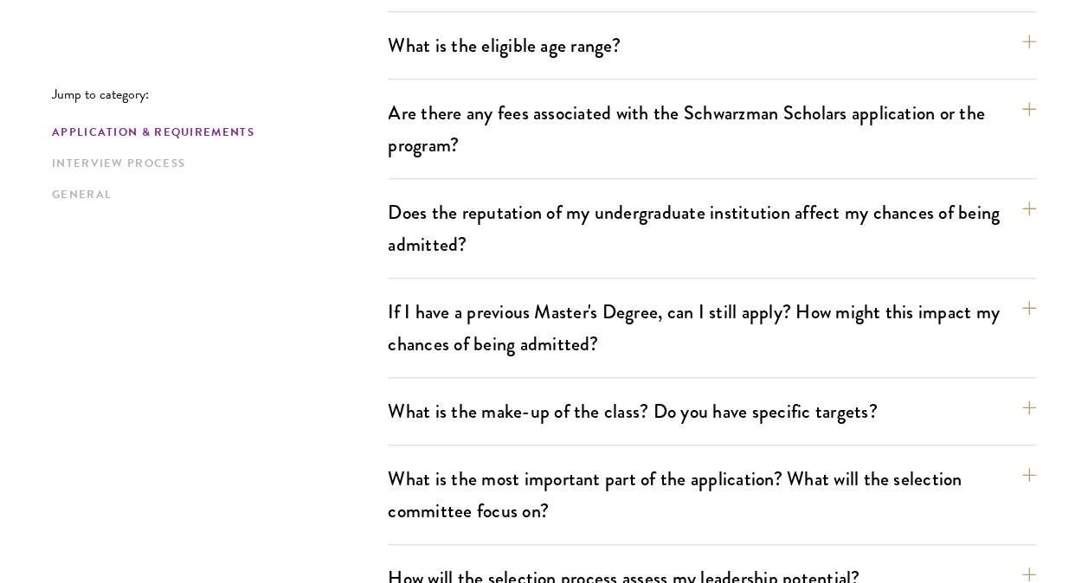
scroll to position [651, 0]
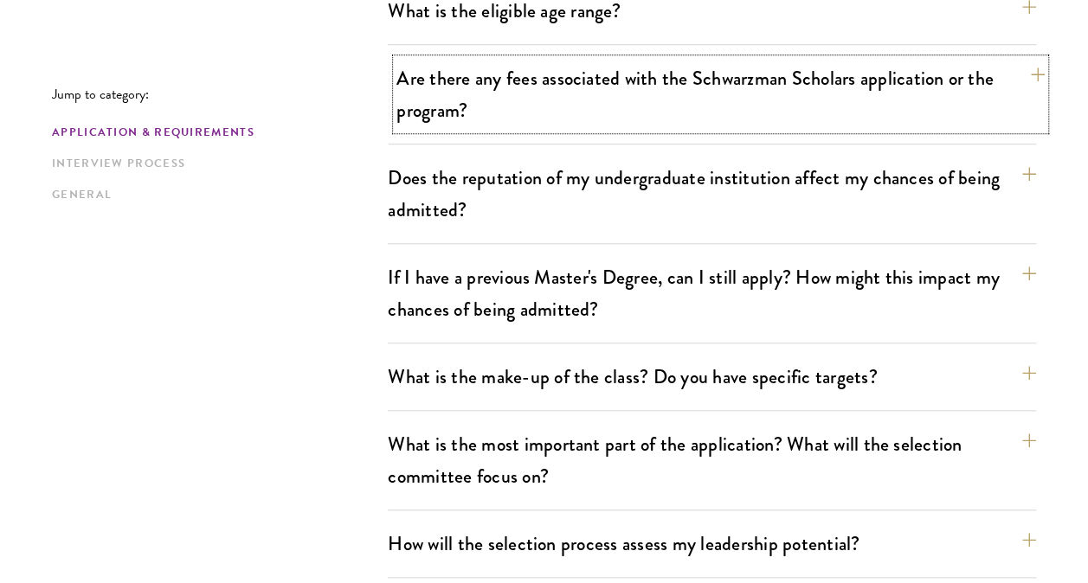
click at [564, 114] on button "Are there any fees associated with the Schwarzman Scholars application or the p…" at bounding box center [720, 94] width 648 height 71
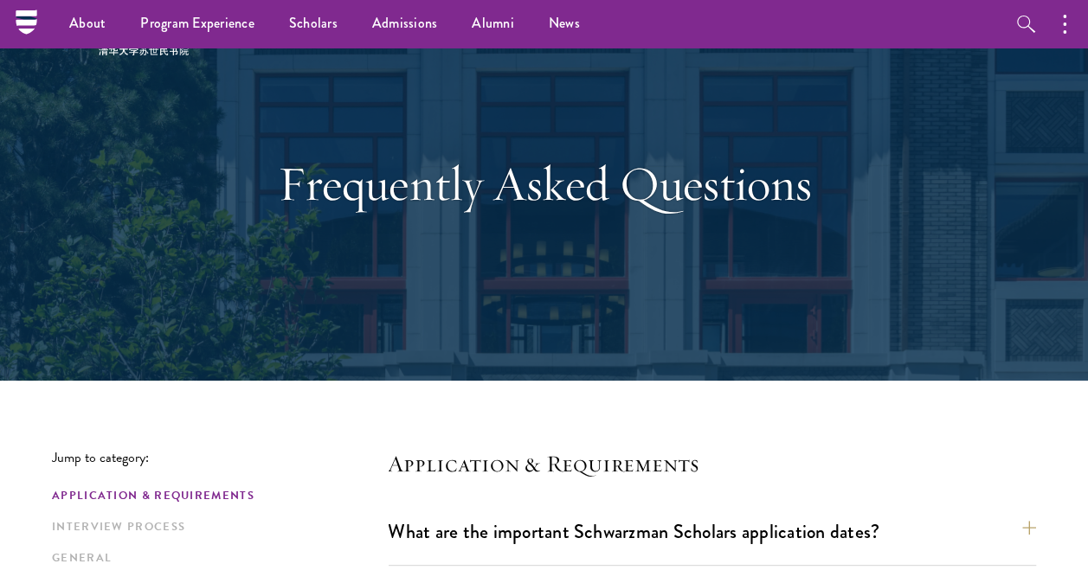
scroll to position [0, 0]
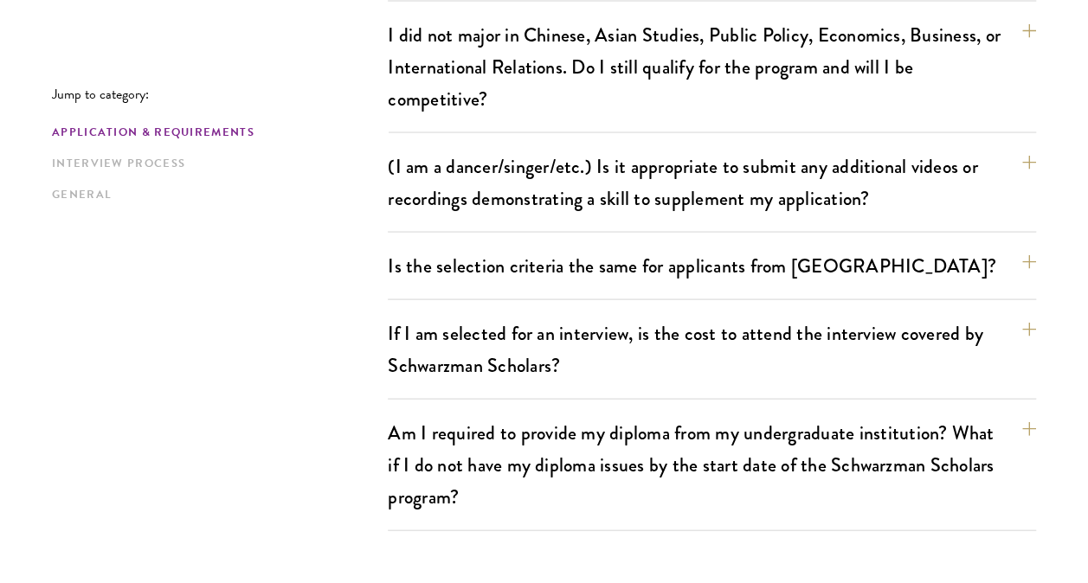
scroll to position [1696, 0]
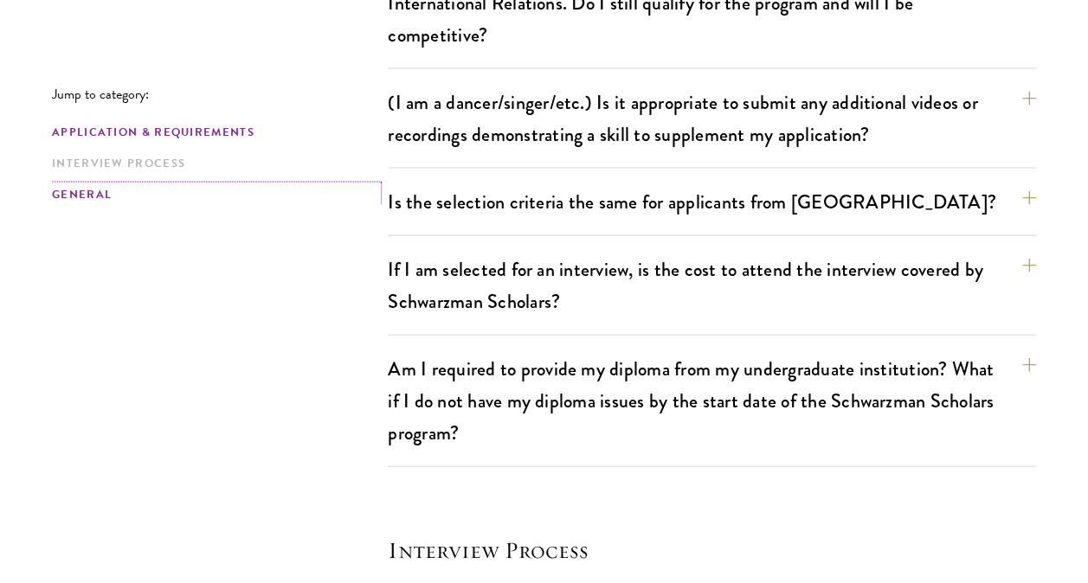
click at [82, 189] on link "General" at bounding box center [214, 195] width 325 height 18
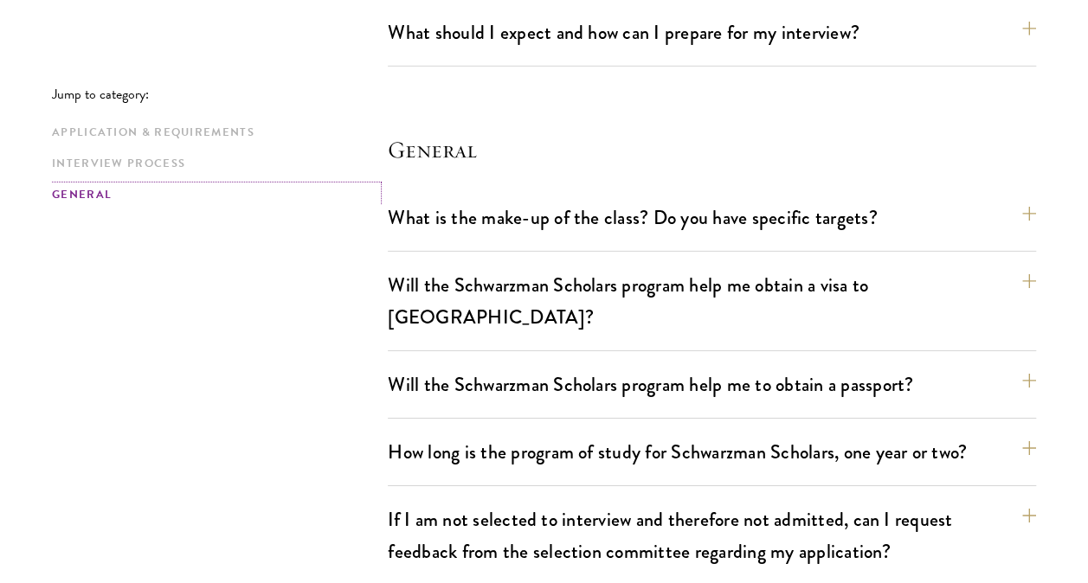
scroll to position [2726, 0]
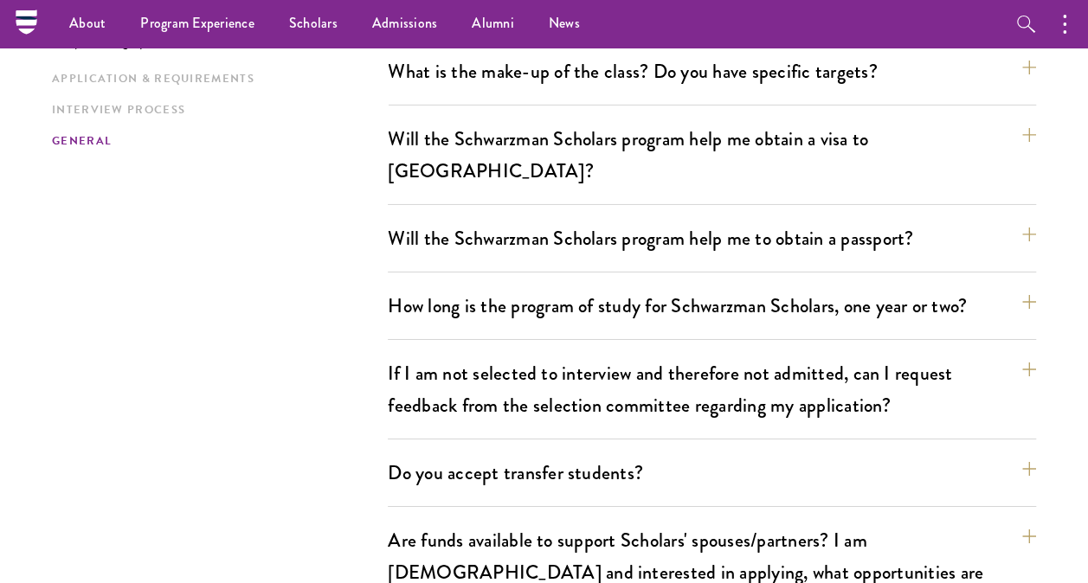
scroll to position [2796, 0]
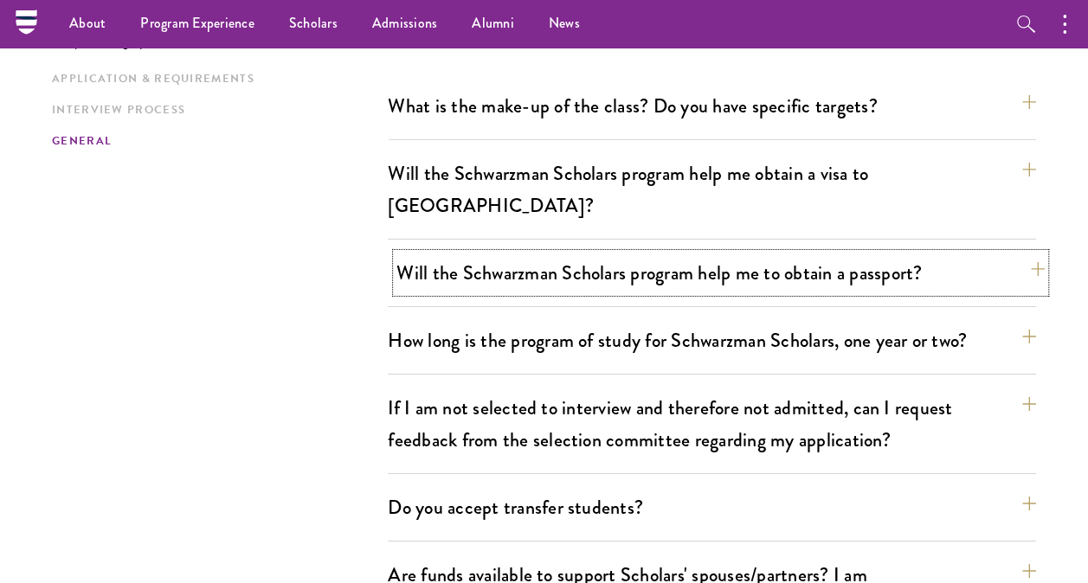
click at [692, 254] on button "Will the Schwarzman Scholars program help me to obtain a passport?" at bounding box center [720, 273] width 648 height 39
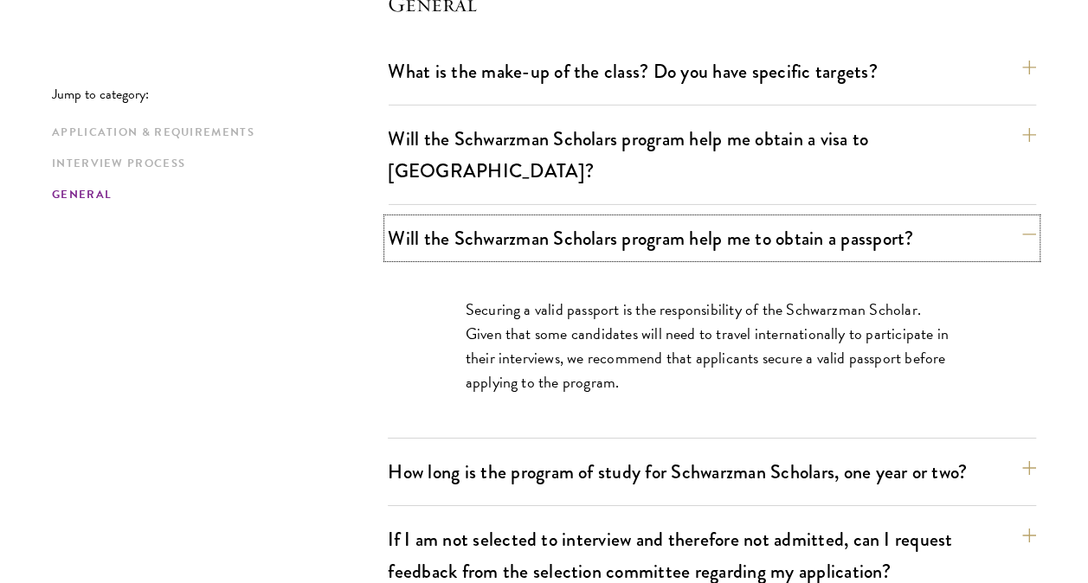
scroll to position [2934, 0]
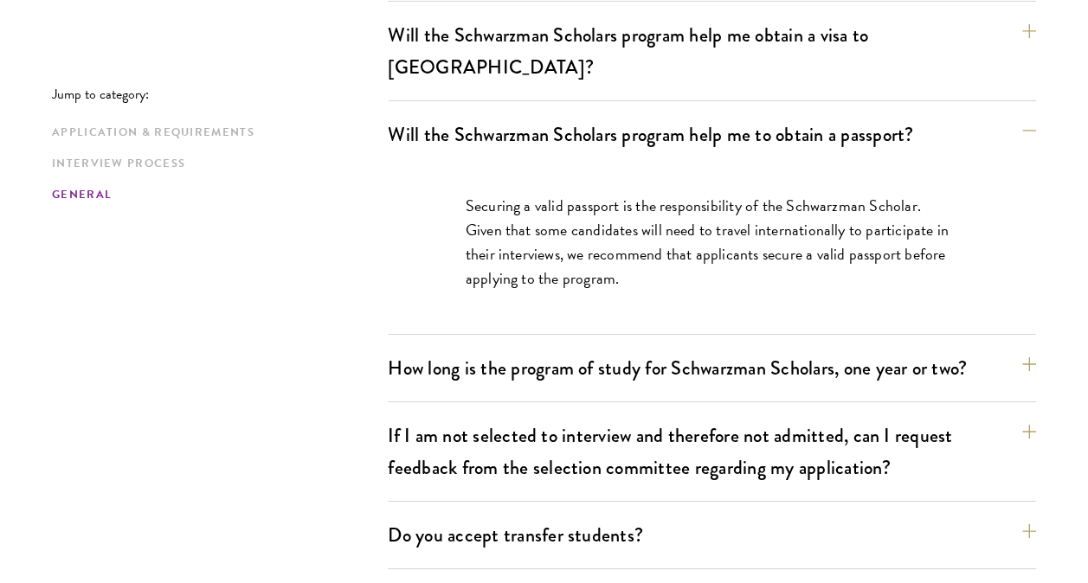
click at [395, 353] on div "How long is the program of study for Schwarzman Scholars, one year or two? The …" at bounding box center [712, 376] width 648 height 54
click at [473, 349] on button "How long is the program of study for Schwarzman Scholars, one year or two?" at bounding box center [720, 368] width 648 height 39
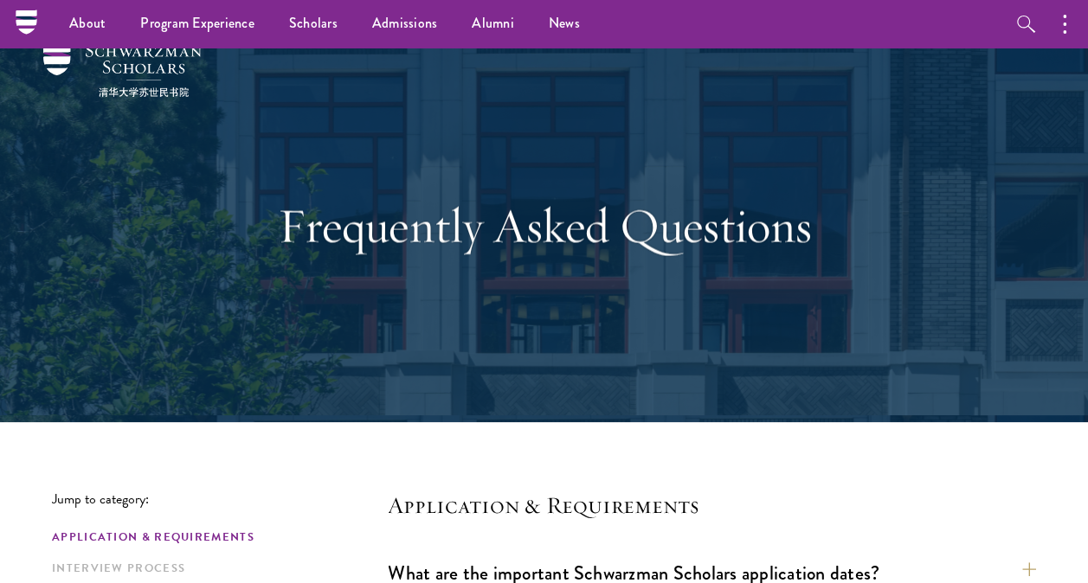
scroll to position [0, 0]
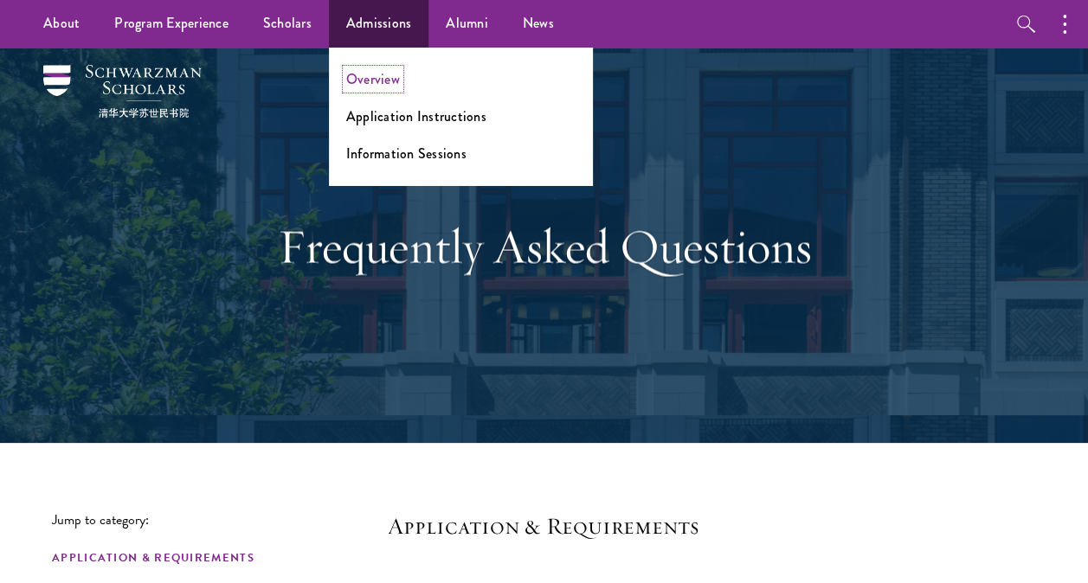
click at [372, 70] on link "Overview" at bounding box center [373, 79] width 54 height 20
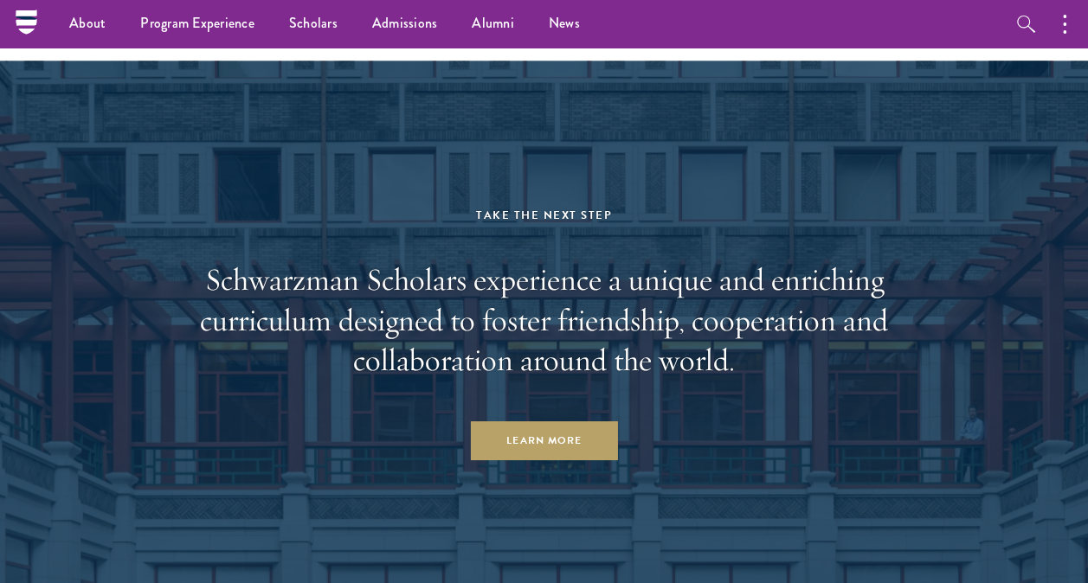
scroll to position [7781, 0]
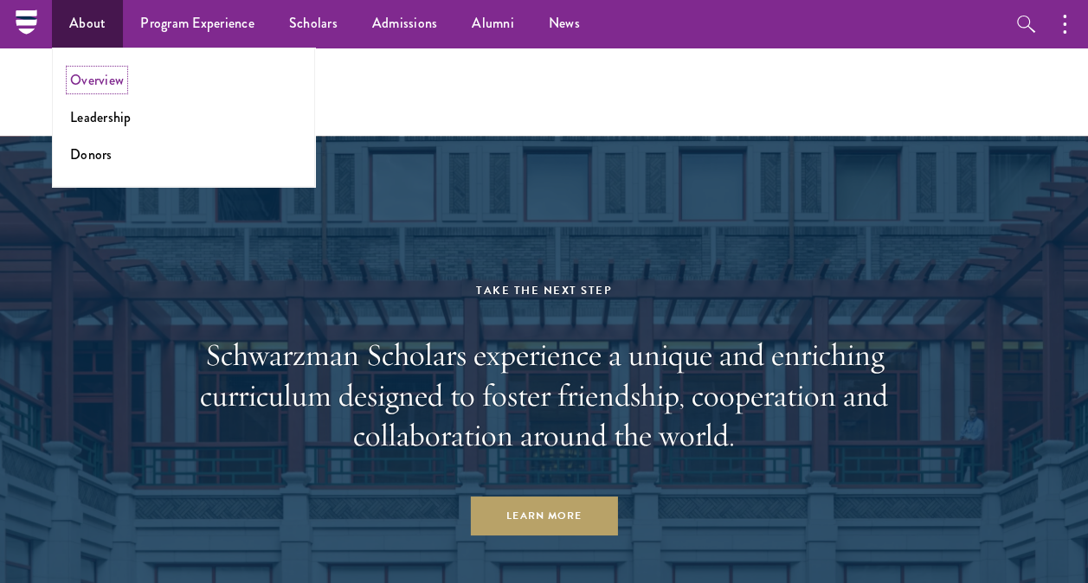
click at [86, 82] on link "Overview" at bounding box center [97, 80] width 54 height 20
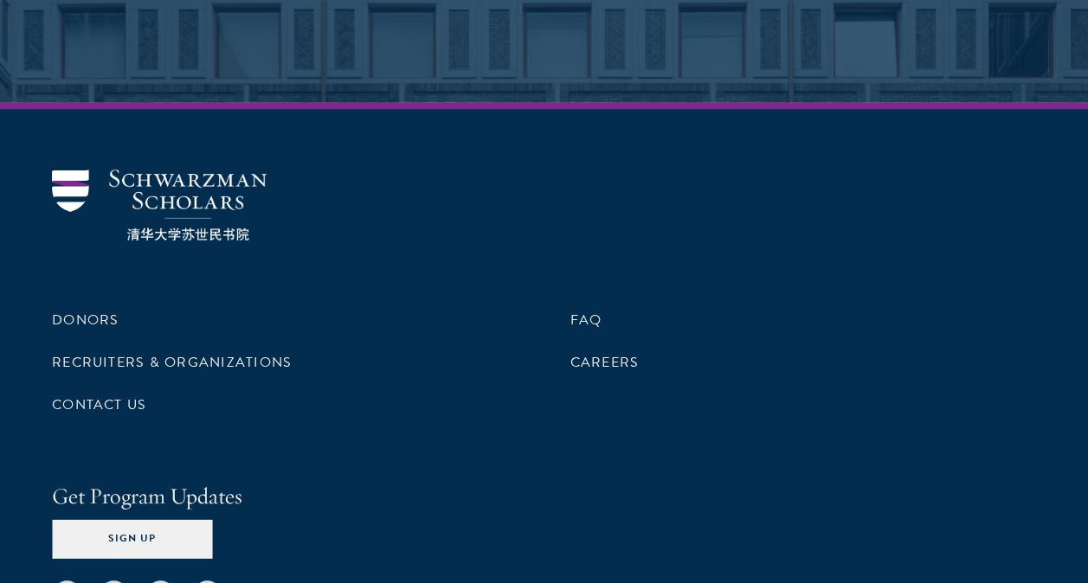
scroll to position [6652, 0]
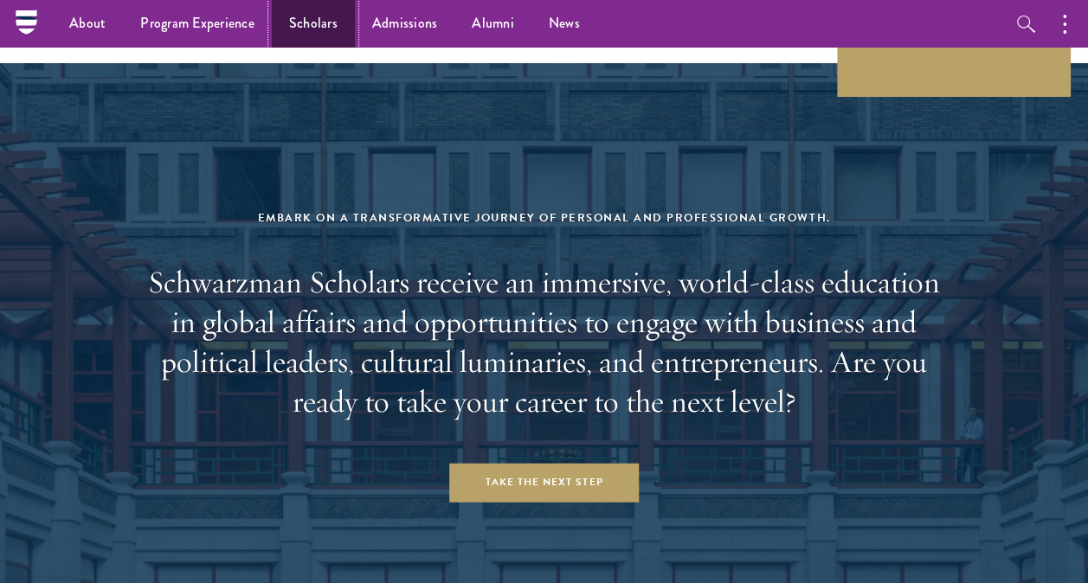
click at [308, 17] on link "Scholars" at bounding box center [313, 24] width 83 height 48
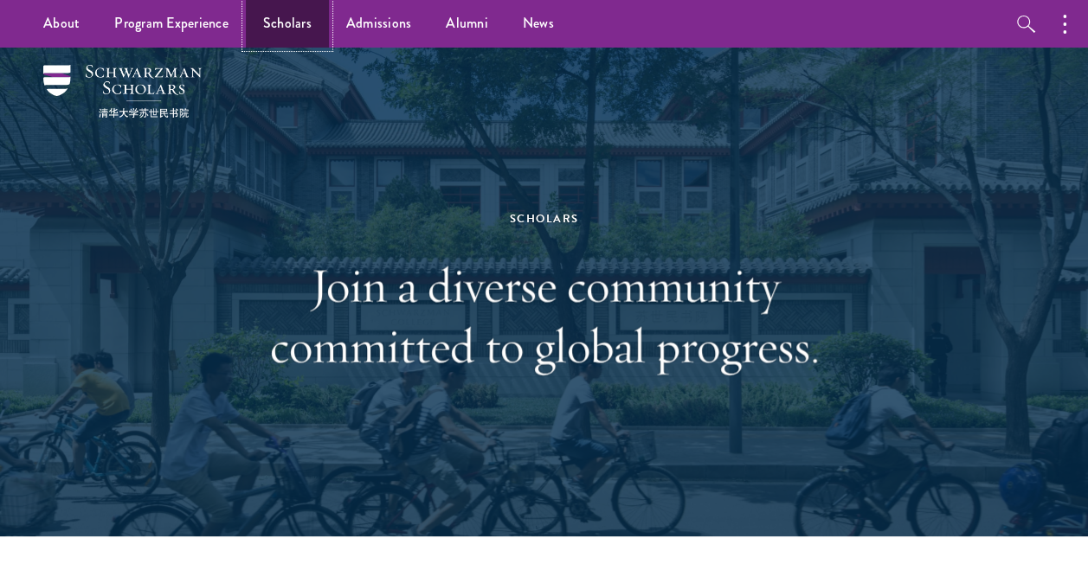
click at [277, 20] on link "Scholars" at bounding box center [287, 24] width 83 height 48
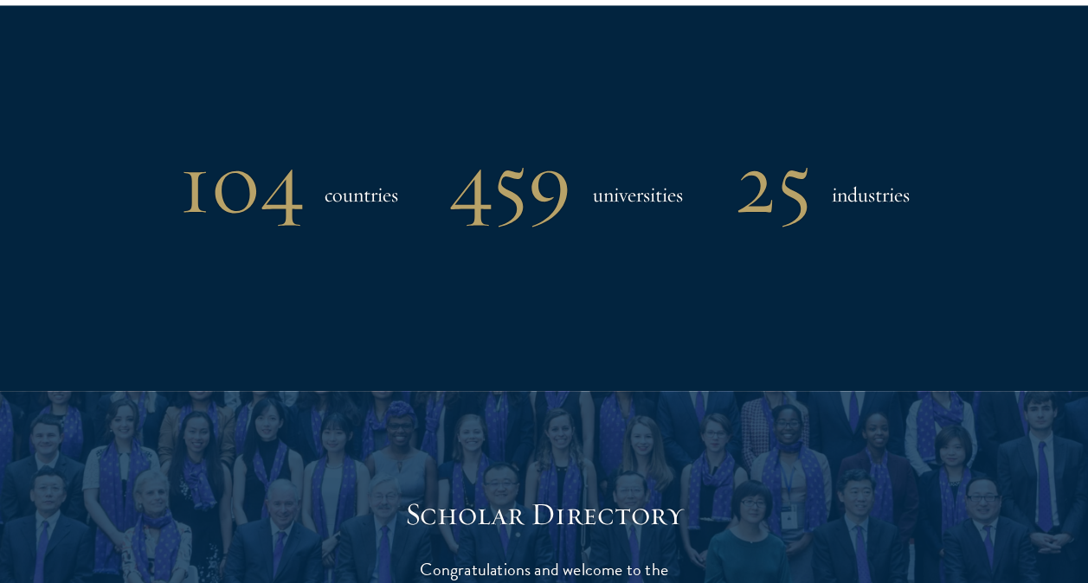
scroll to position [1929, 0]
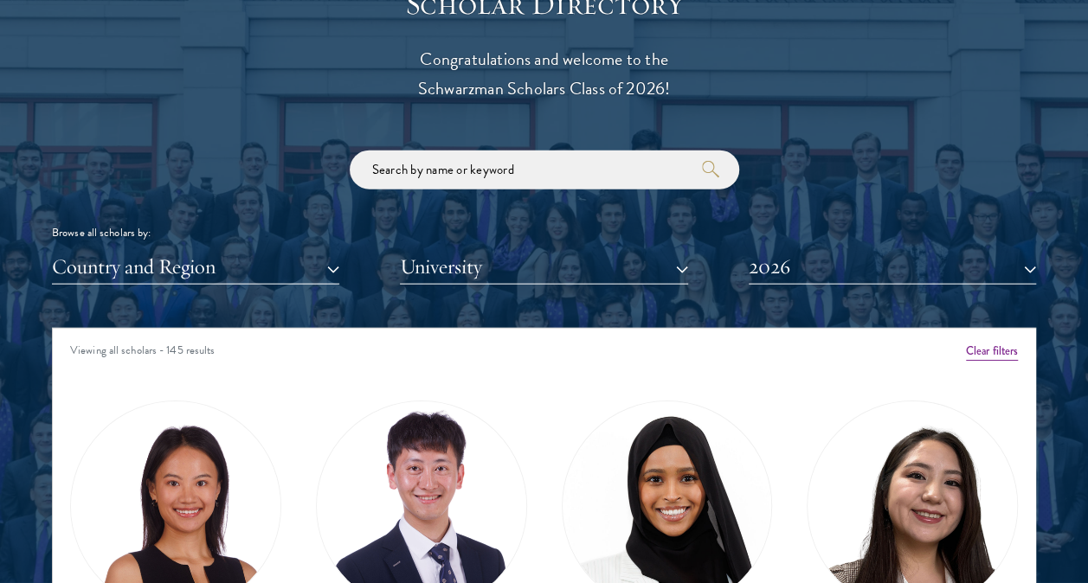
click at [37, 430] on div at bounding box center [544, 416] width 1088 height 1070
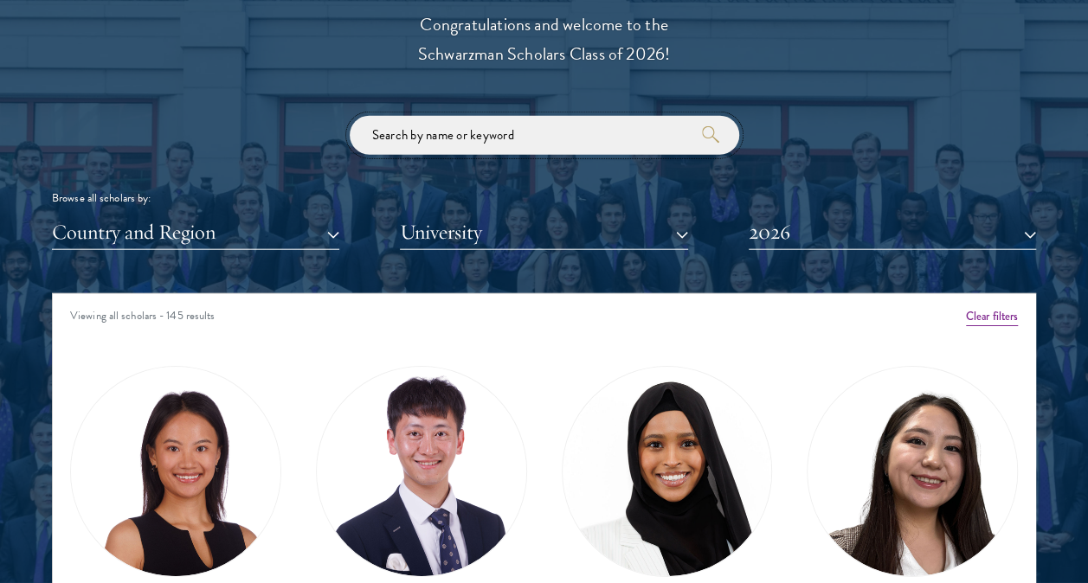
click at [486, 135] on input "search" at bounding box center [544, 135] width 389 height 39
click button "submit" at bounding box center [0, 0] width 0 height 0
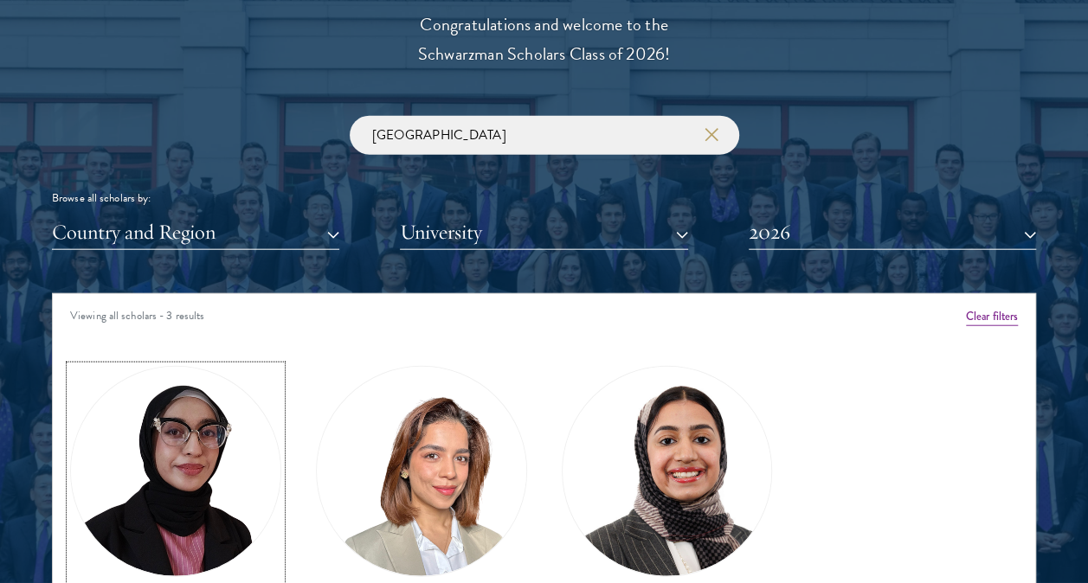
click at [71, 432] on link "Bree Javed Class of [DATE] - [DATE] [GEOGRAPHIC_DATA] - [GEOGRAPHIC_DATA] View …" at bounding box center [175, 519] width 211 height 307
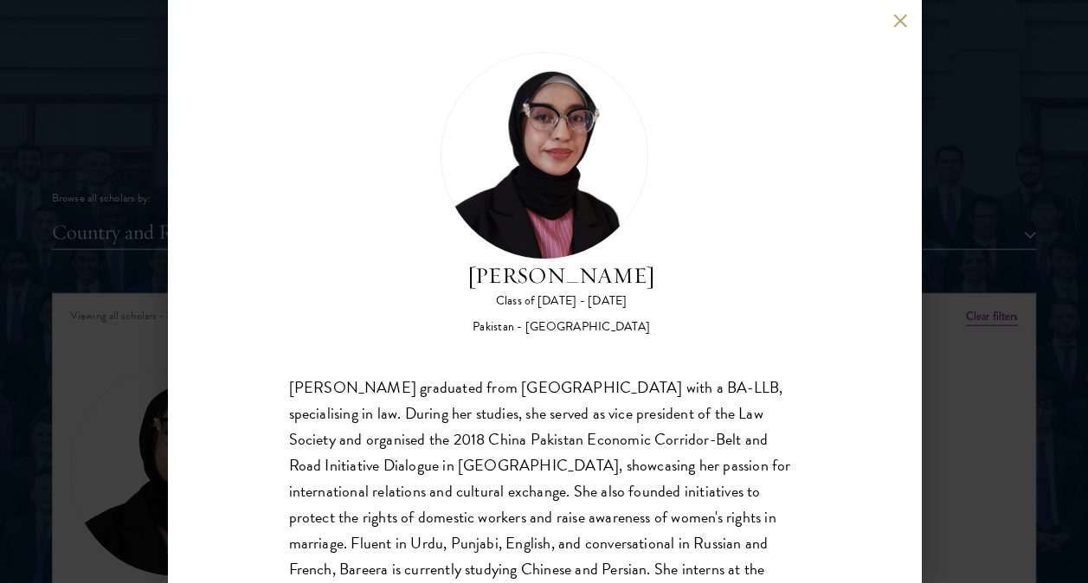
click at [906, 20] on button at bounding box center [900, 20] width 15 height 15
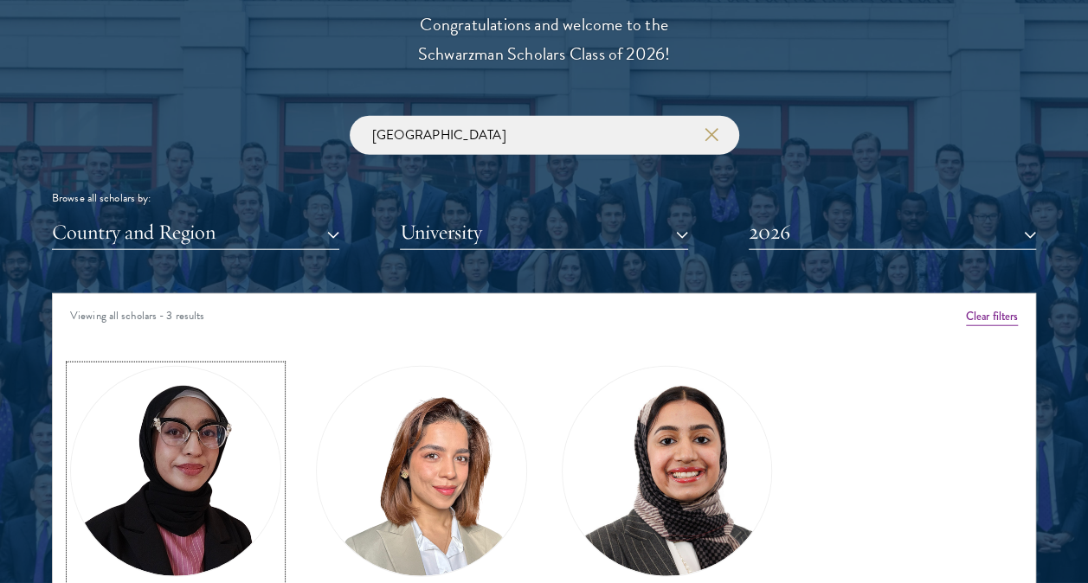
scroll to position [2053, 0]
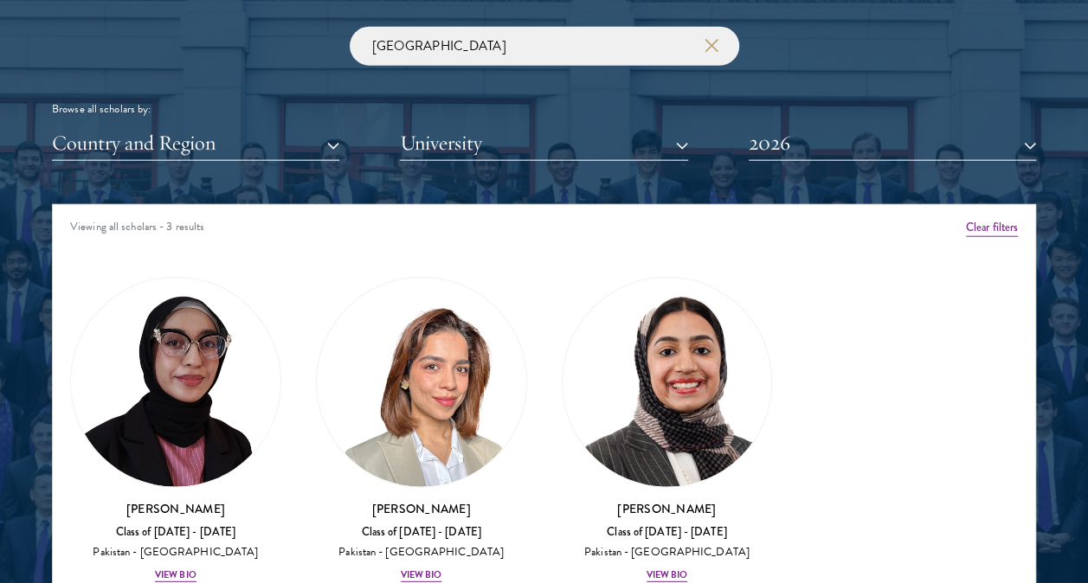
click at [1007, 356] on div "Amber Class of [DATE] - [DATE] [GEOGRAPHIC_DATA] - [GEOGRAPHIC_DATA] View Bio C…" at bounding box center [544, 436] width 982 height 365
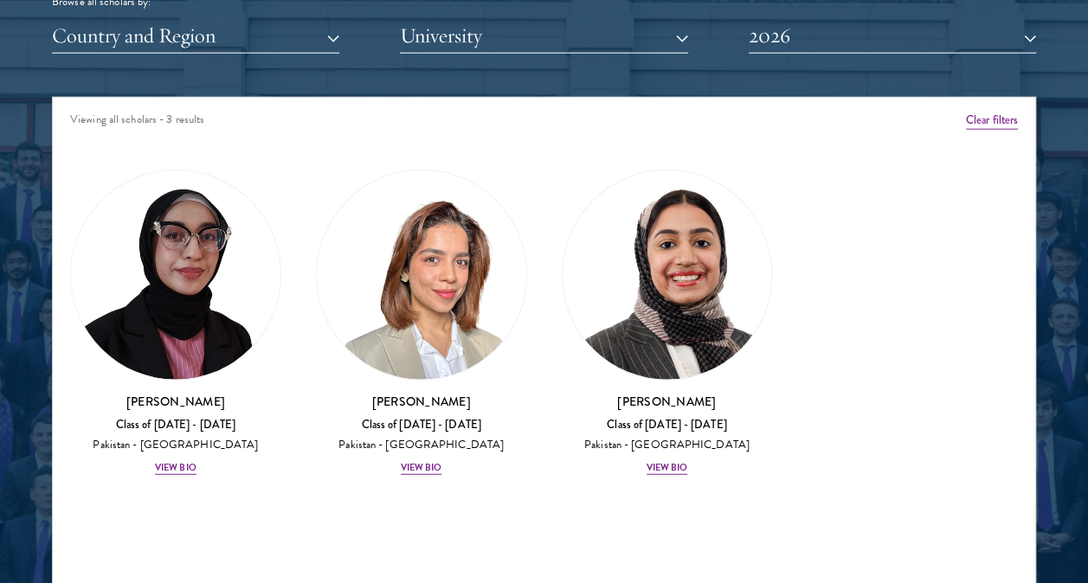
scroll to position [2226, 0]
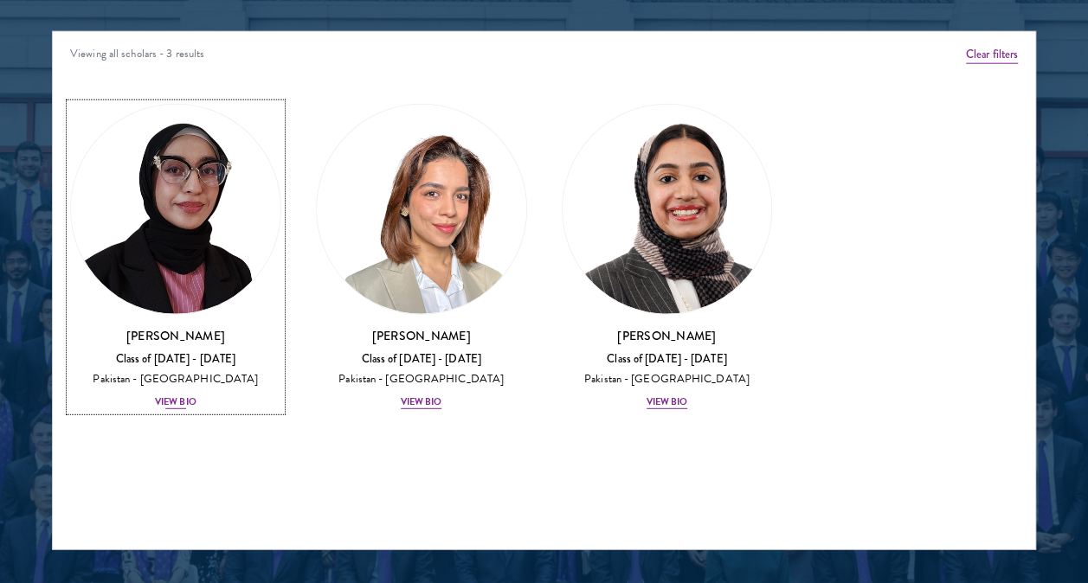
click at [171, 400] on div "View Bio" at bounding box center [176, 403] width 42 height 14
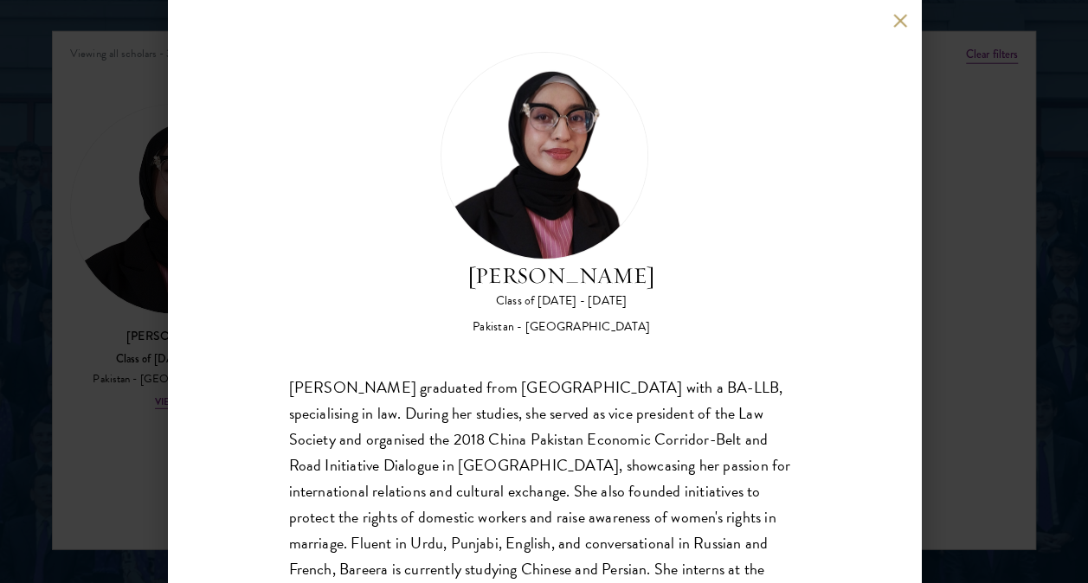
click at [326, 387] on div "[PERSON_NAME] graduated from [GEOGRAPHIC_DATA] with a BA-LLB, specialising in l…" at bounding box center [544, 505] width 511 height 260
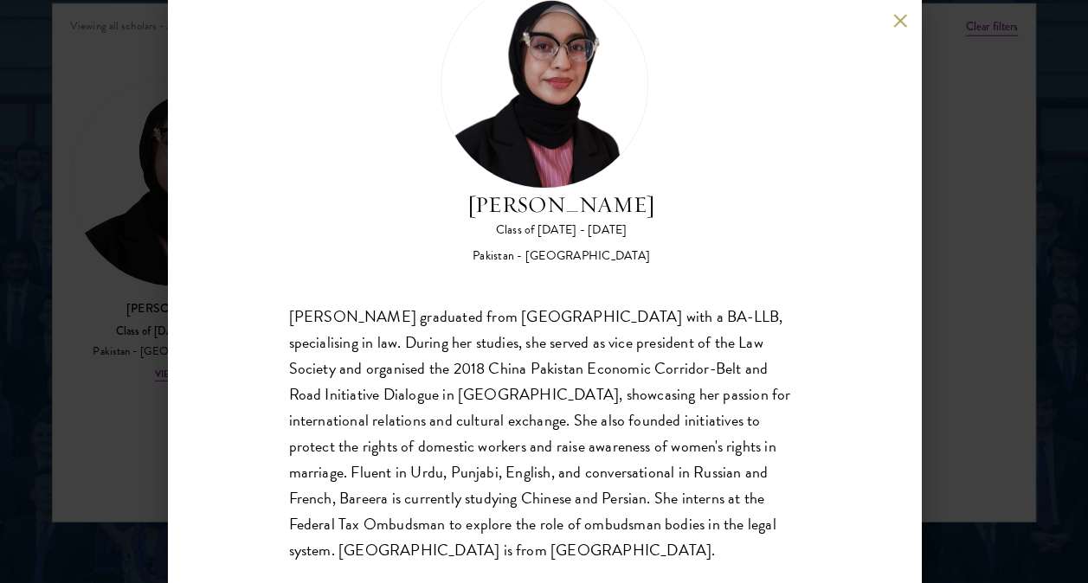
scroll to position [77, 0]
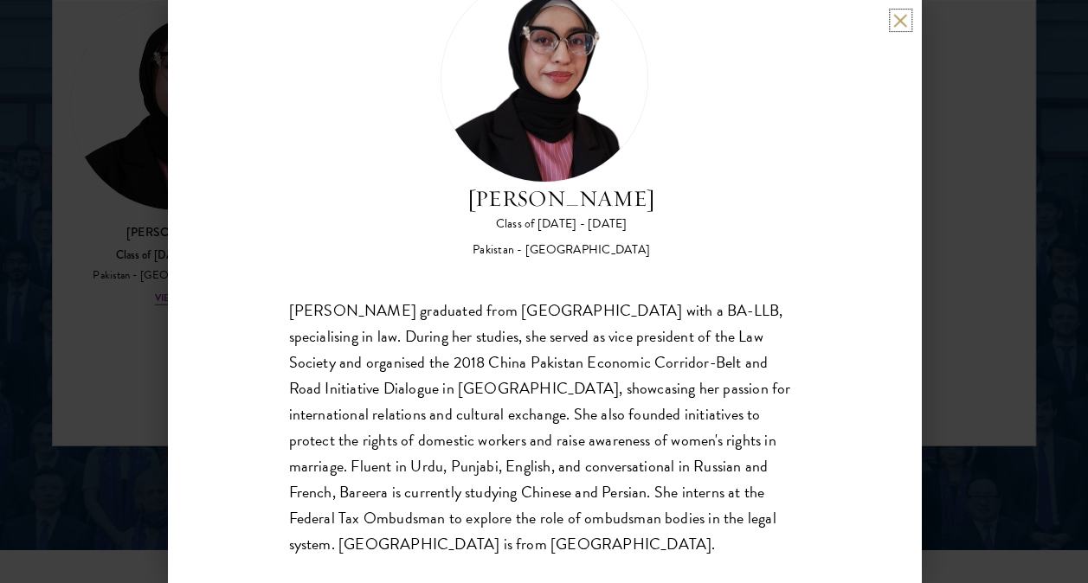
click at [898, 20] on button at bounding box center [900, 20] width 15 height 15
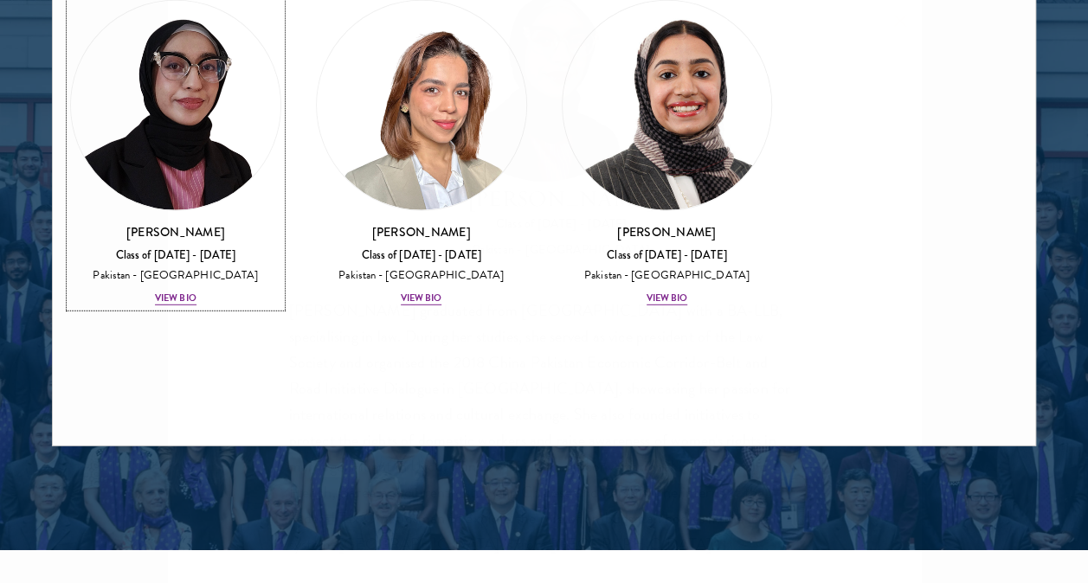
scroll to position [2328, 0]
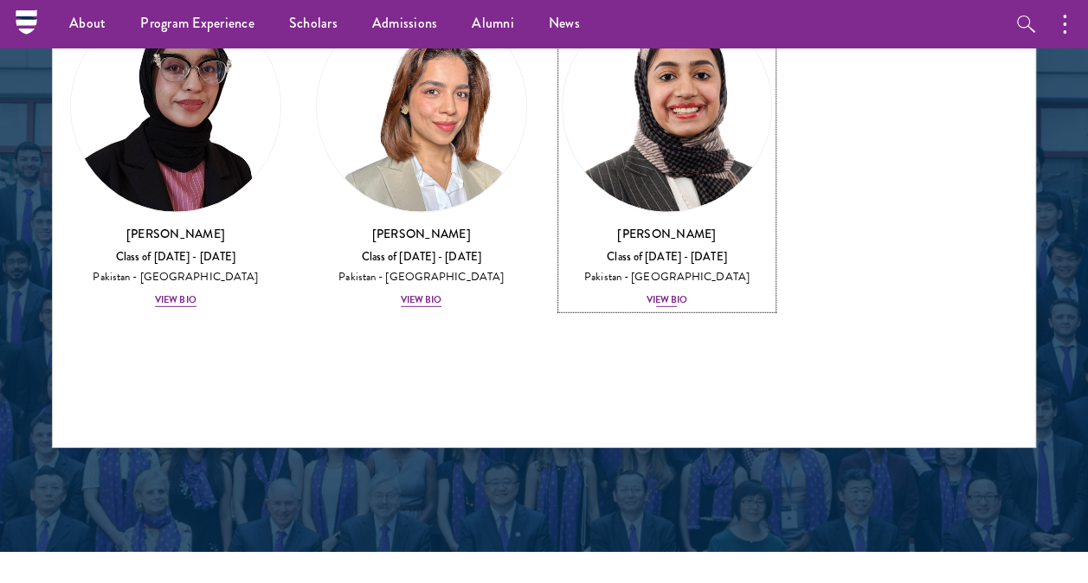
click at [665, 296] on div "View Bio" at bounding box center [668, 300] width 42 height 14
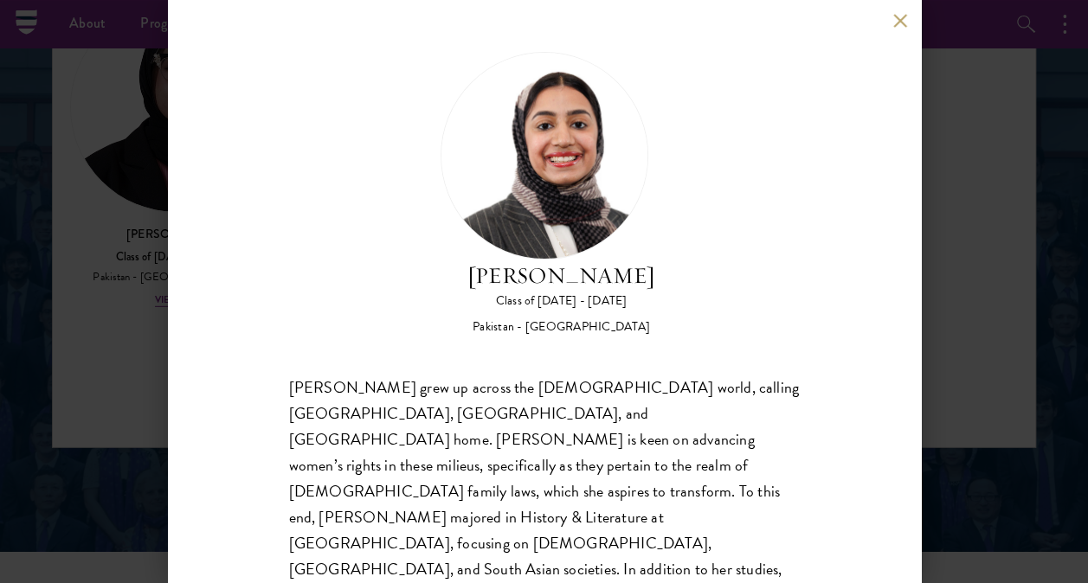
click at [379, 470] on div "[PERSON_NAME] grew up across the [DEMOGRAPHIC_DATA] world, calling [GEOGRAPHIC_…" at bounding box center [544, 531] width 511 height 312
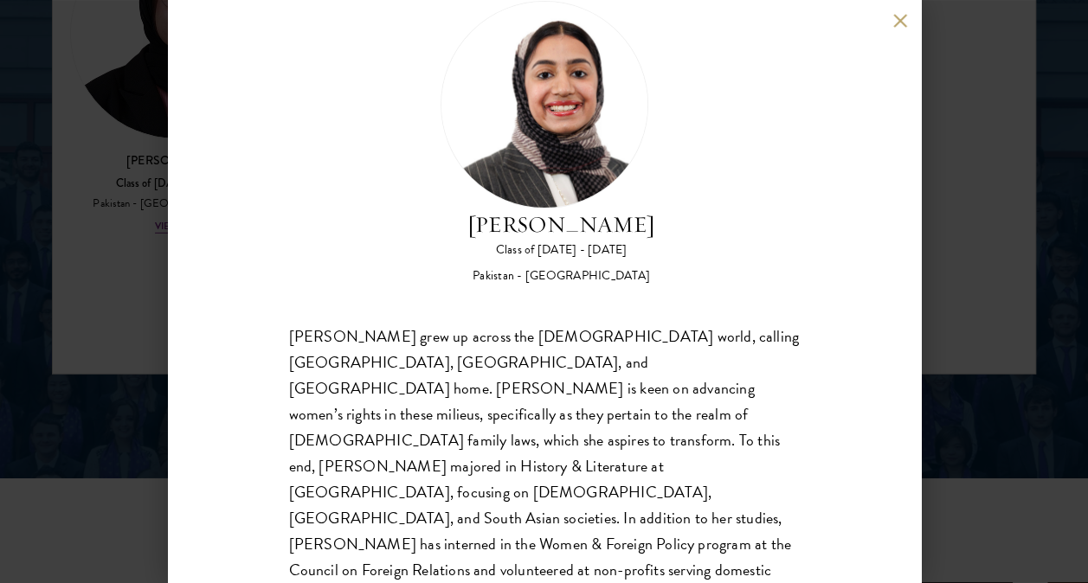
scroll to position [2432, 0]
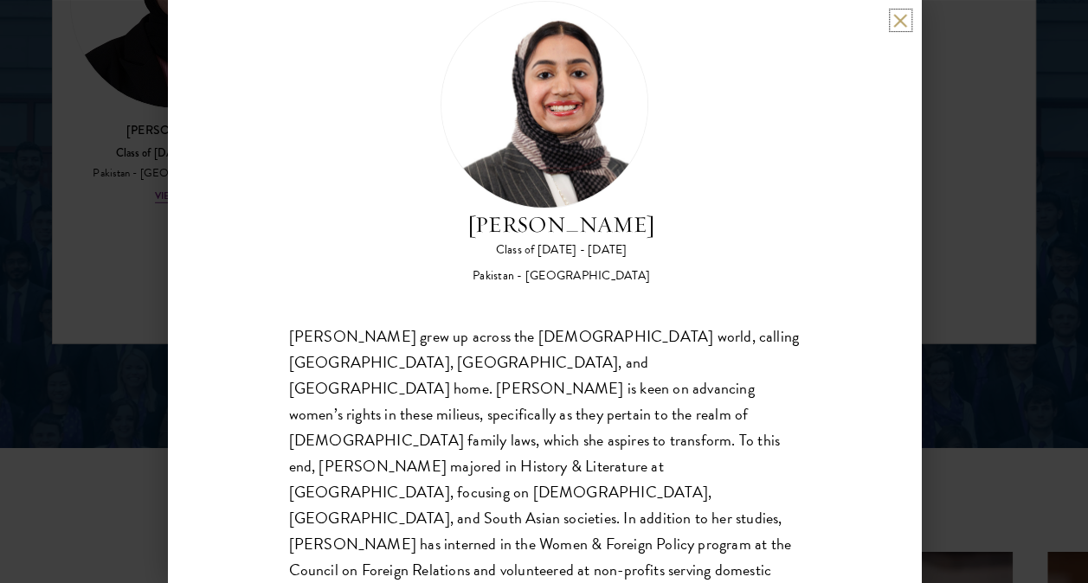
click at [894, 23] on button at bounding box center [900, 20] width 15 height 15
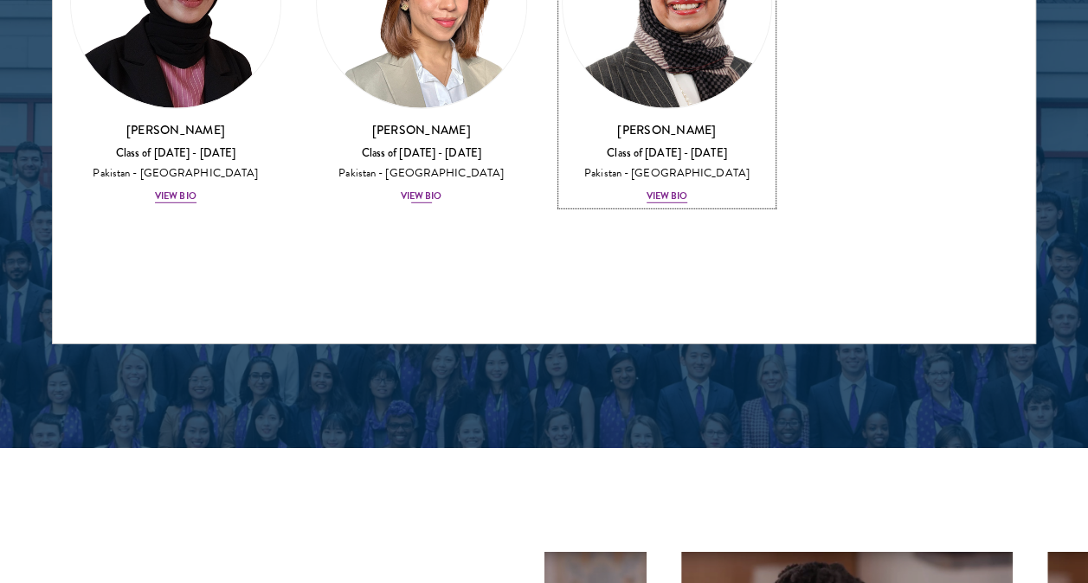
scroll to position [2328, 0]
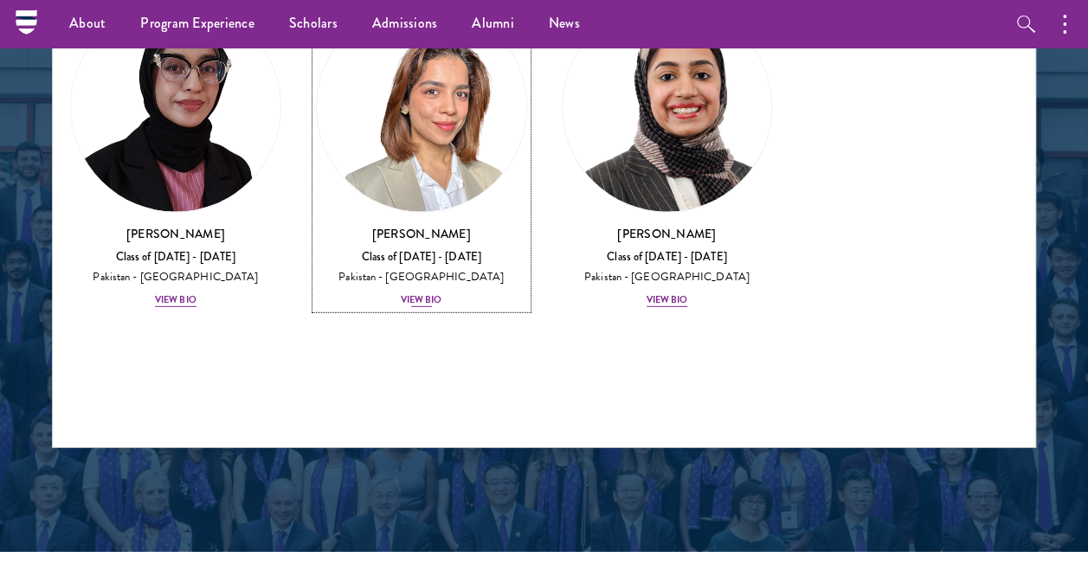
click at [414, 256] on div "Class of [DATE] - [DATE]" at bounding box center [421, 257] width 211 height 15
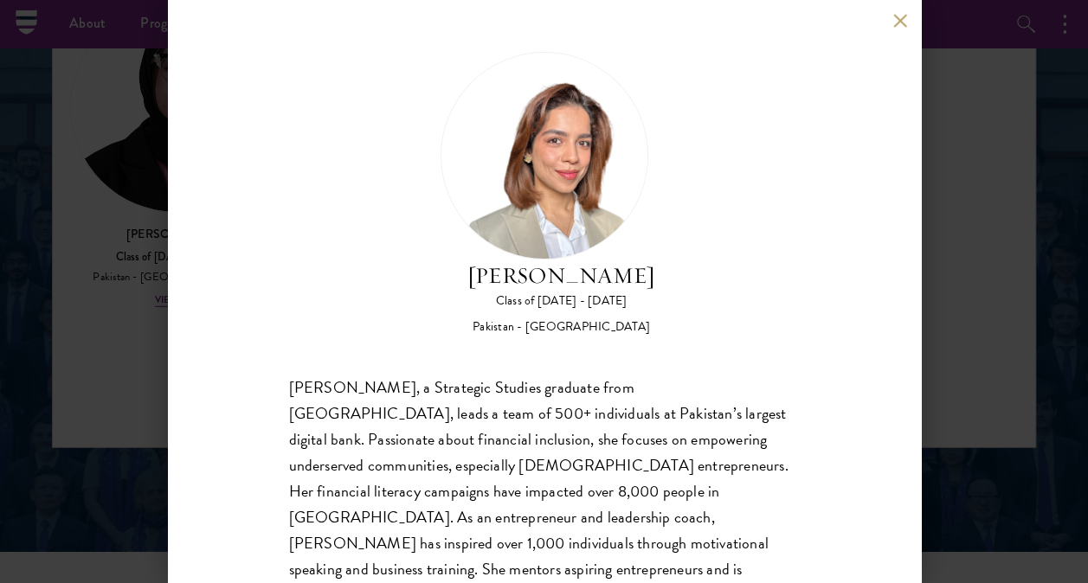
click at [300, 434] on div "[PERSON_NAME], a Strategic Studies graduate from [GEOGRAPHIC_DATA], leads a tea…" at bounding box center [544, 518] width 511 height 286
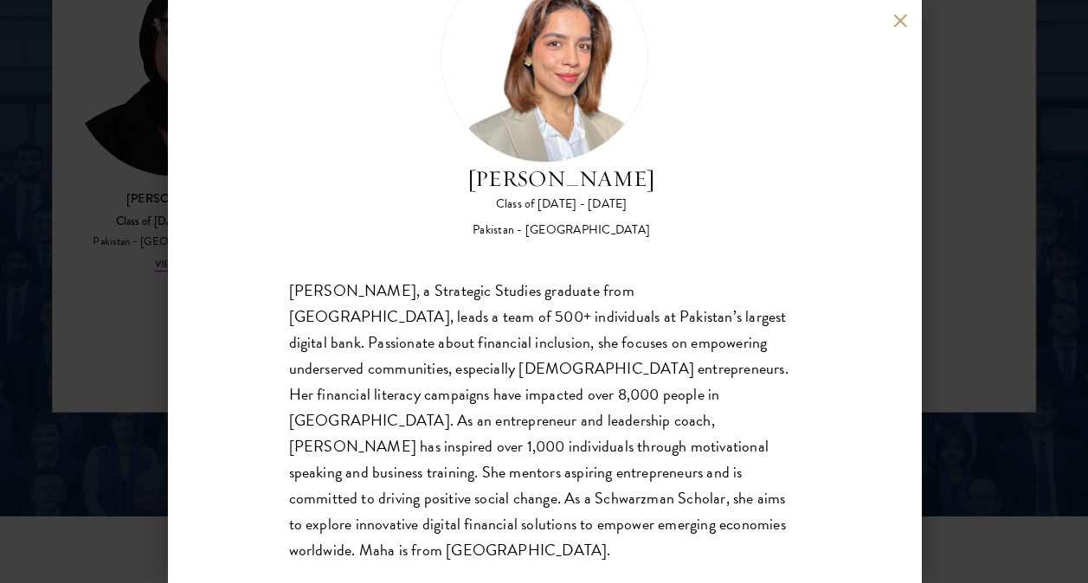
scroll to position [103, 0]
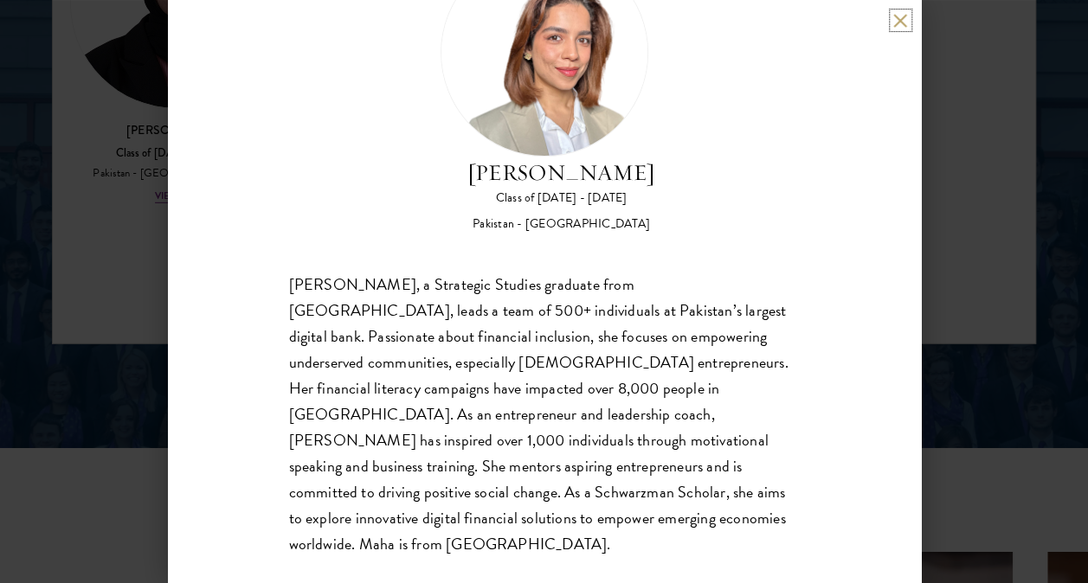
click at [900, 23] on button at bounding box center [900, 20] width 15 height 15
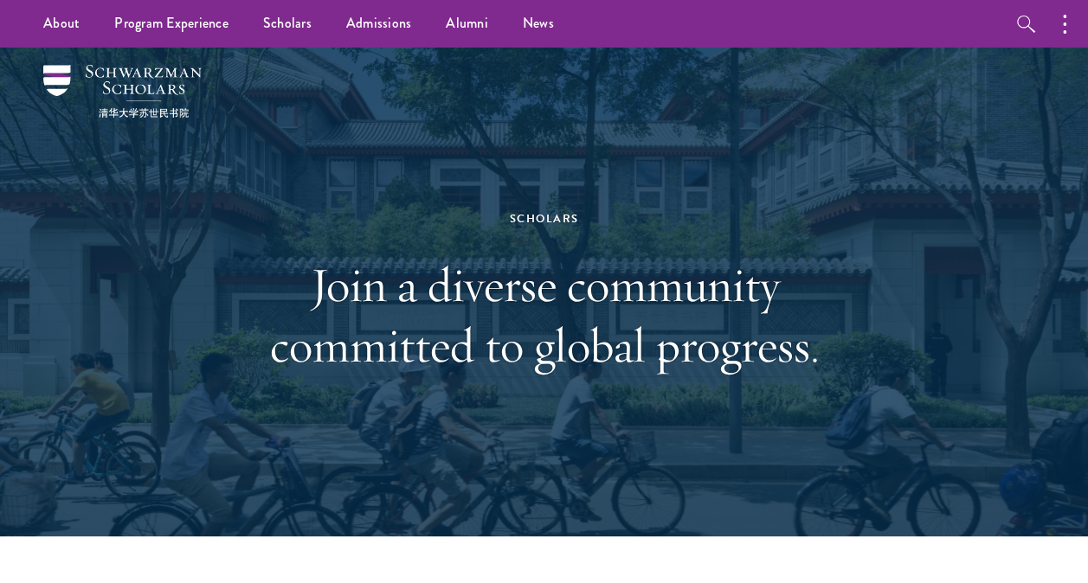
click at [144, 307] on div "Scholars Join a diverse community committed to global progress." at bounding box center [544, 292] width 984 height 489
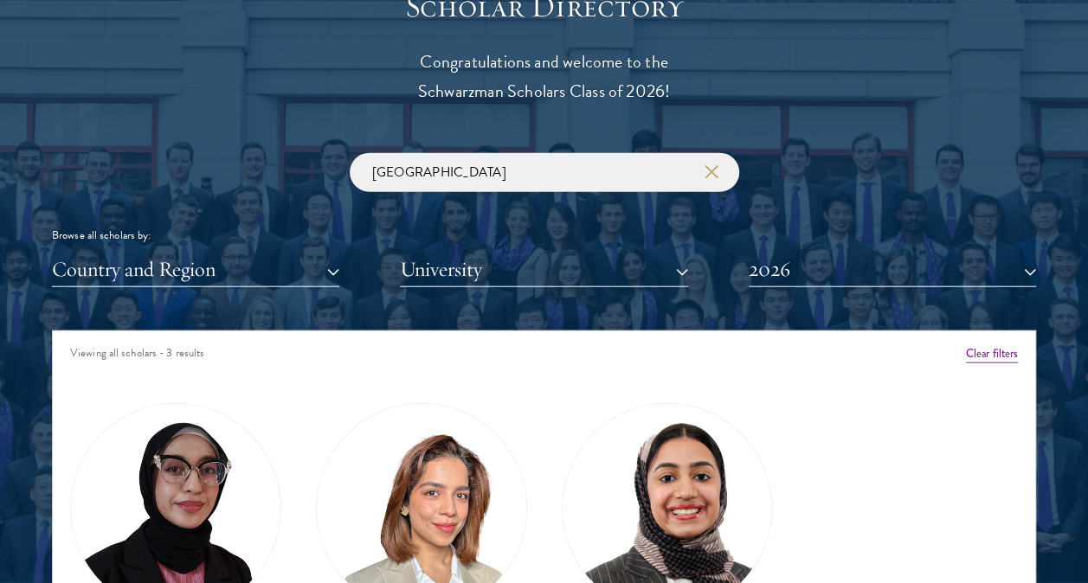
scroll to position [1939, 0]
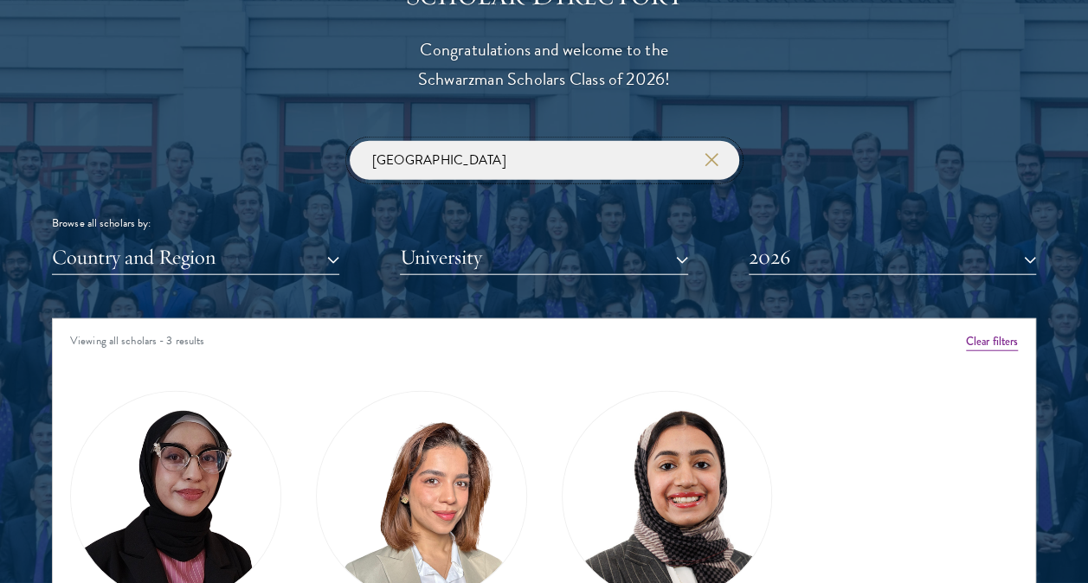
click at [437, 171] on input "[GEOGRAPHIC_DATA]" at bounding box center [544, 160] width 389 height 39
type input "p"
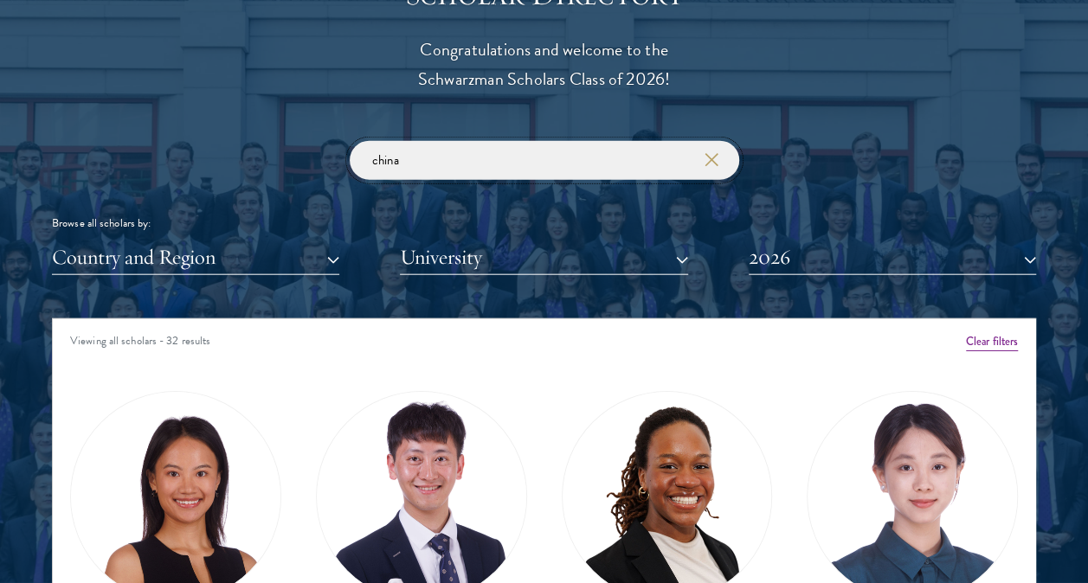
type input "china"
click button "submit" at bounding box center [0, 0] width 0 height 0
click at [106, 411] on link "Amber Class of [DATE] - [DATE] [GEOGRAPHIC_DATA] - [GEOGRAPHIC_DATA] View Bio" at bounding box center [175, 552] width 211 height 322
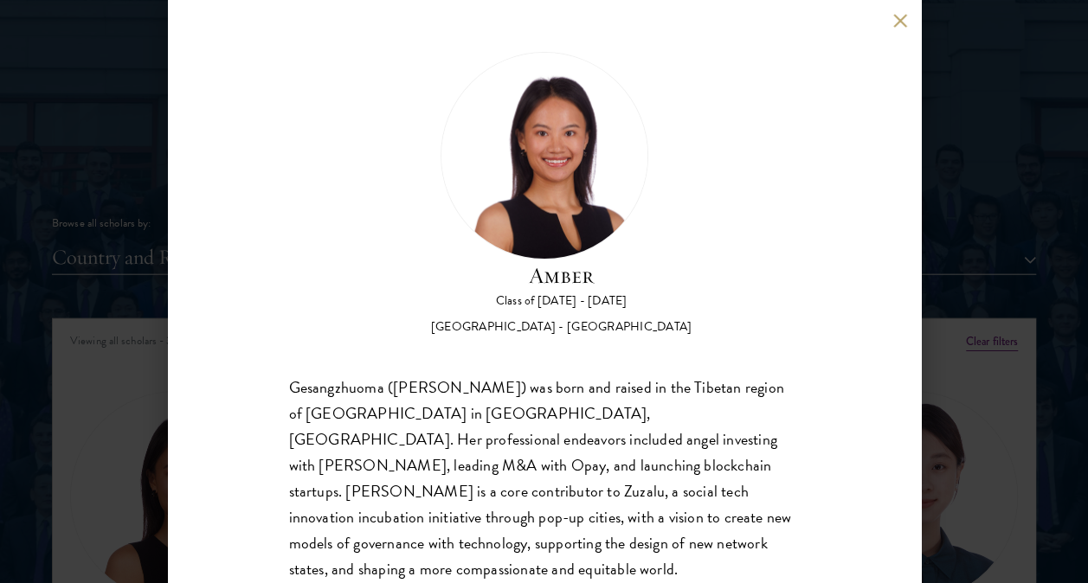
click at [891, 10] on div "Amber Class of [DATE] - [DATE] [GEOGRAPHIC_DATA] - [GEOGRAPHIC_DATA] Gesangzhuo…" at bounding box center [544, 291] width 753 height 583
click at [897, 19] on button at bounding box center [900, 20] width 15 height 15
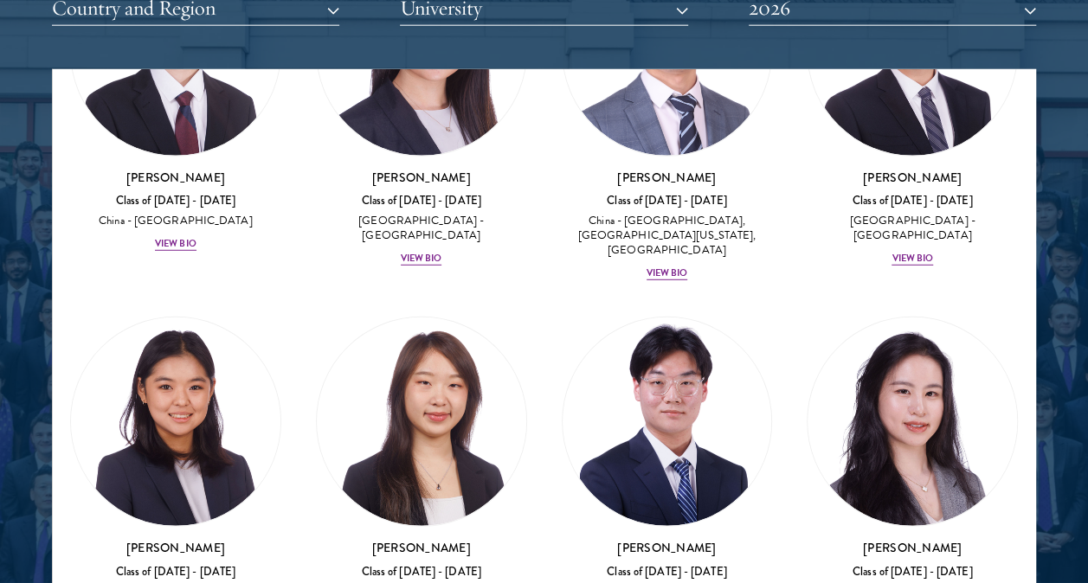
scroll to position [2223, 0]
